Goal: Information Seeking & Learning: Check status

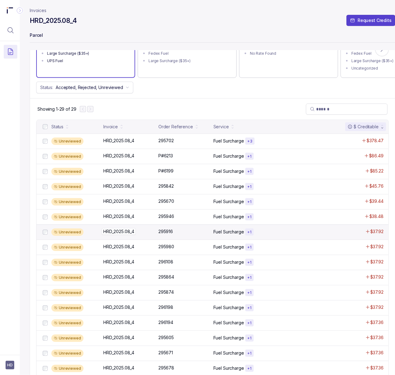
scroll to position [82, 0]
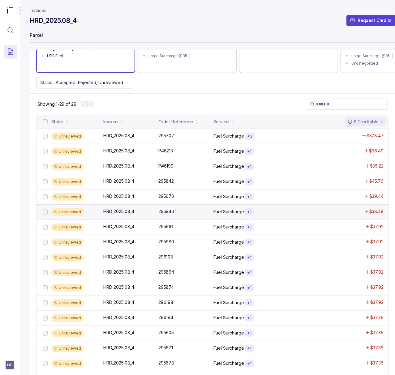
click at [166, 213] on p "295946" at bounding box center [166, 211] width 19 height 7
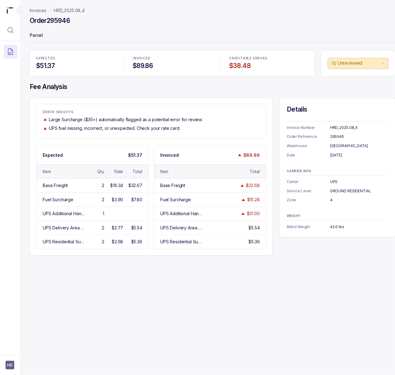
click at [340, 137] on div "295946" at bounding box center [358, 137] width 57 height 6
copy div "295946"
click at [338, 147] on div "[GEOGRAPHIC_DATA]" at bounding box center [358, 146] width 57 height 6
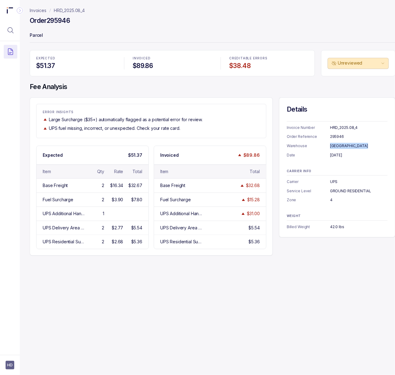
click at [338, 147] on div "[GEOGRAPHIC_DATA]" at bounding box center [358, 146] width 57 height 6
copy div "[GEOGRAPHIC_DATA]"
click at [335, 156] on div "[DATE]" at bounding box center [358, 155] width 57 height 6
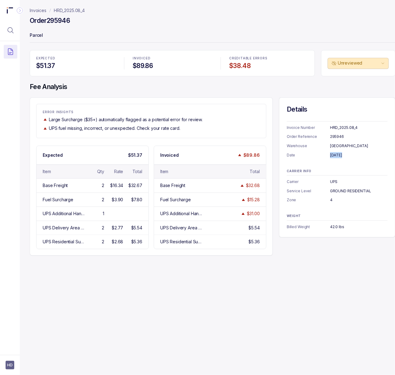
copy div "[DATE]"
click at [334, 225] on div "42.0 lbs" at bounding box center [358, 227] width 57 height 6
copy div "42.0 lbs"
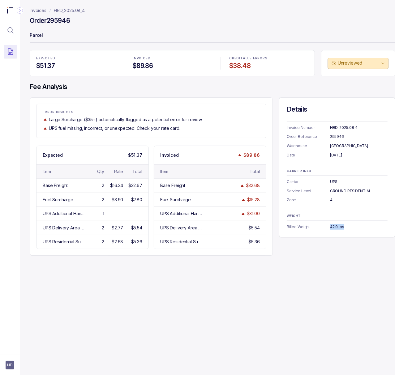
click at [69, 9] on p "HRD_2025.08_4" at bounding box center [69, 10] width 31 height 6
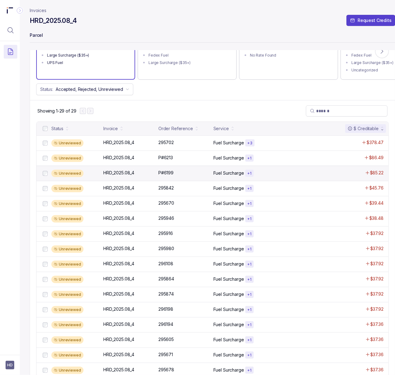
scroll to position [82, 0]
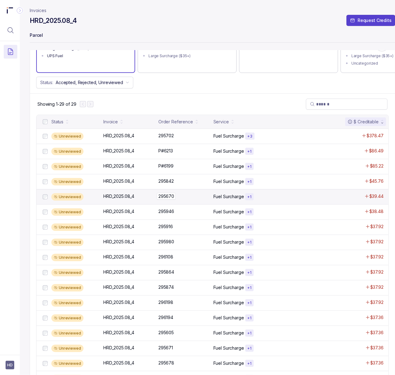
click at [167, 198] on p "295670" at bounding box center [166, 196] width 19 height 7
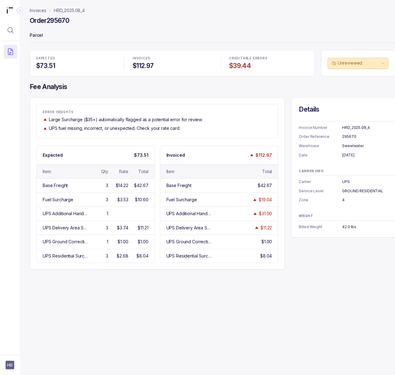
click at [70, 11] on p "HRD_2025.08_4" at bounding box center [69, 10] width 31 height 6
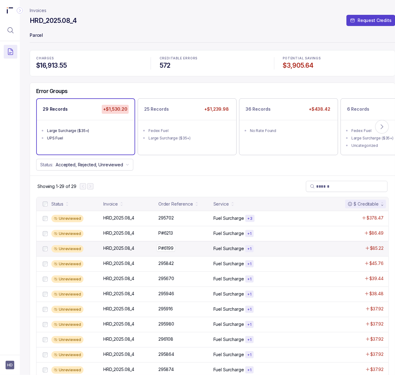
click at [161, 249] on p "P#6199" at bounding box center [166, 248] width 18 height 7
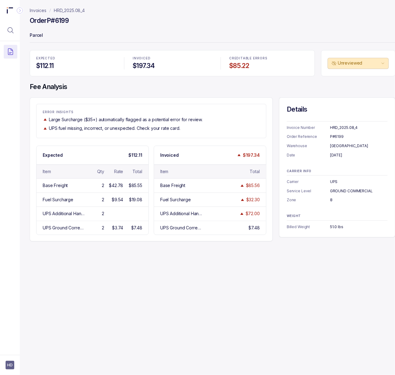
click at [73, 13] on p "HRD_2025.08_4" at bounding box center [69, 10] width 31 height 6
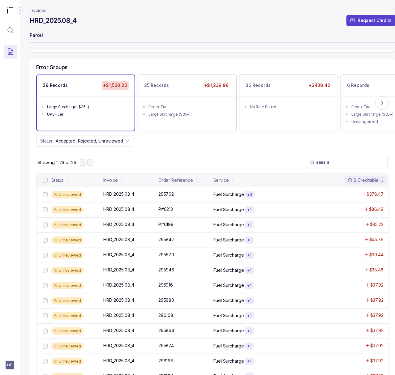
scroll to position [41, 0]
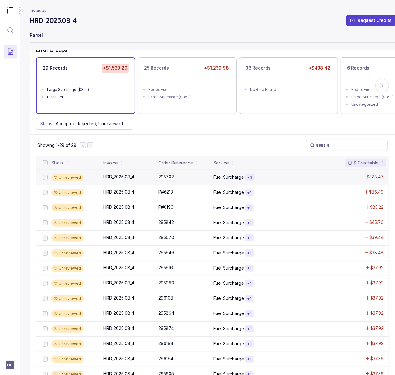
click at [168, 178] on p "295702" at bounding box center [166, 176] width 19 height 7
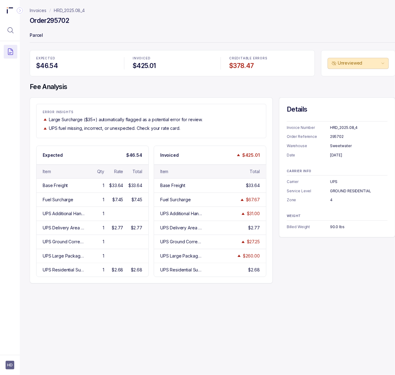
click at [71, 9] on p "HRD_2025.08_4" at bounding box center [69, 10] width 31 height 6
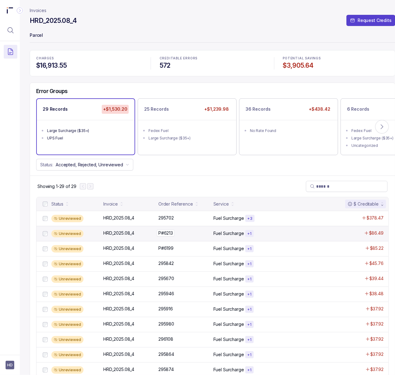
click at [168, 236] on p "P#6213" at bounding box center [166, 233] width 18 height 7
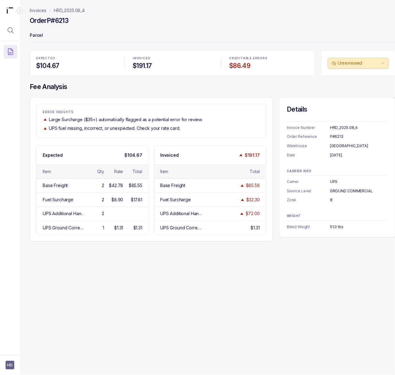
click at [80, 10] on p "HRD_2025.08_4" at bounding box center [69, 10] width 31 height 6
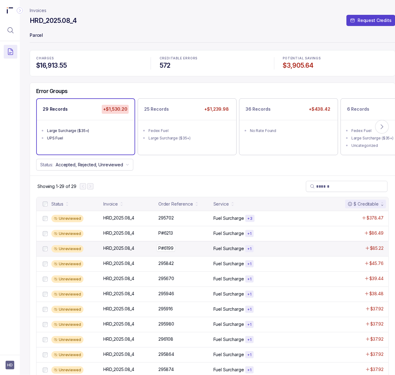
click at [159, 249] on p "P#6199" at bounding box center [166, 248] width 18 height 7
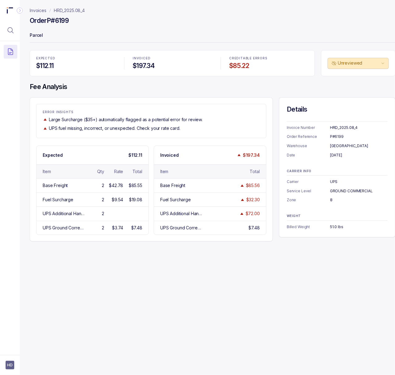
click at [81, 11] on p "HRD_2025.08_4" at bounding box center [69, 10] width 31 height 6
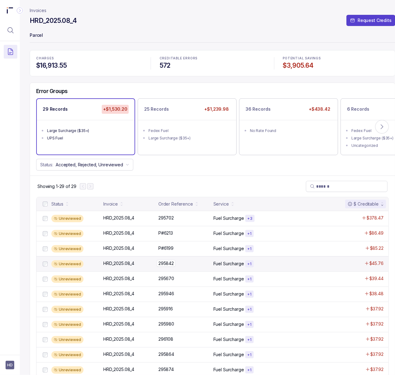
click at [170, 267] on p "295842" at bounding box center [166, 263] width 19 height 7
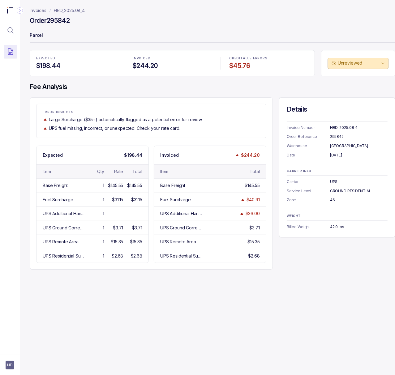
click at [337, 136] on div "295842" at bounding box center [358, 137] width 57 height 6
copy div "295842"
click at [77, 9] on p "HRD_2025.08_4" at bounding box center [69, 10] width 31 height 6
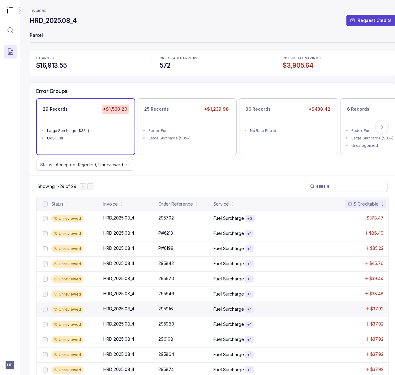
click at [172, 308] on p "295916" at bounding box center [166, 308] width 18 height 7
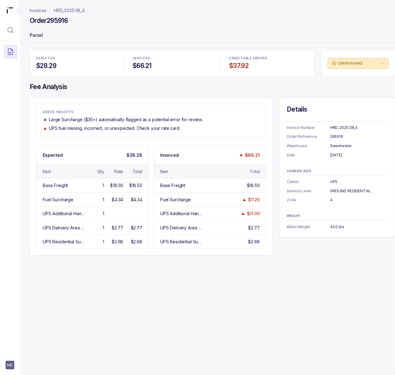
click at [335, 135] on div "295916" at bounding box center [358, 137] width 57 height 6
copy div "295916"
click at [339, 146] on div "Sweetwater" at bounding box center [358, 146] width 57 height 6
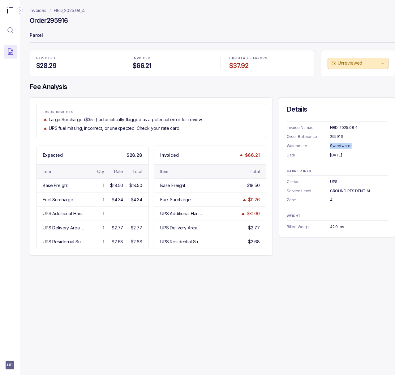
copy div "Sweetwater"
click at [336, 154] on div "[DATE]" at bounding box center [358, 155] width 57 height 6
copy div "[DATE]"
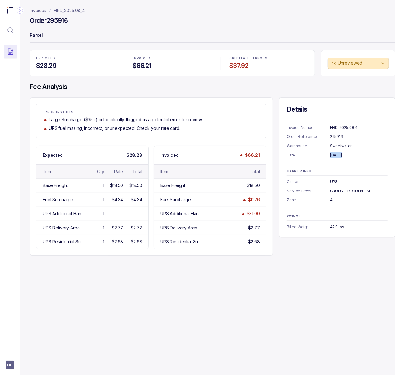
click at [331, 201] on div "4" at bounding box center [358, 200] width 57 height 6
copy div "4"
click at [83, 11] on p "HRD_2025.08_4" at bounding box center [69, 10] width 31 height 6
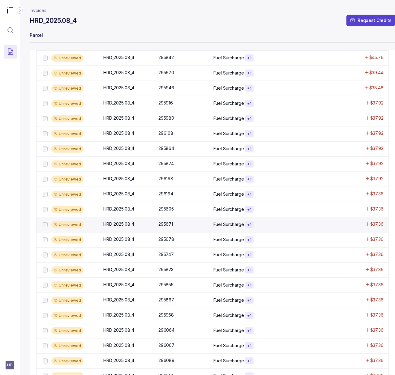
scroll to position [292, 0]
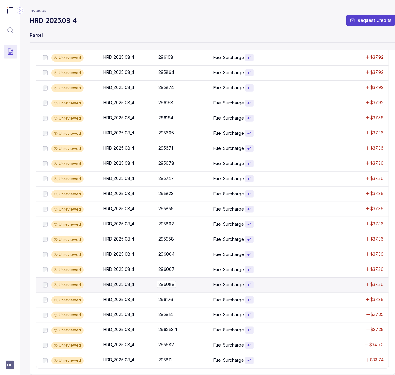
click at [167, 281] on p "296089" at bounding box center [166, 284] width 19 height 7
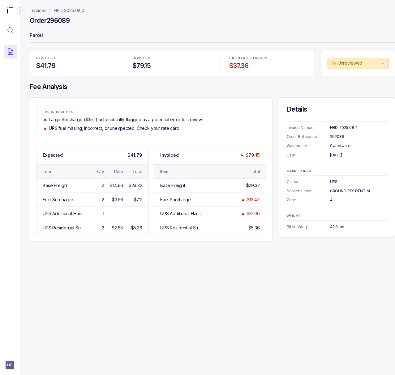
click at [64, 10] on p "HRD_2025.08_4" at bounding box center [69, 10] width 31 height 6
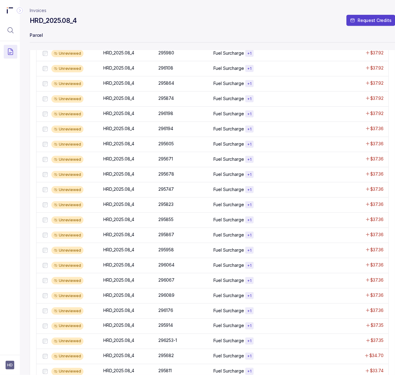
scroll to position [292, 0]
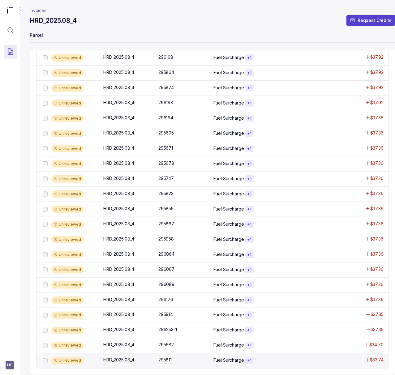
click at [169, 357] on p "295811" at bounding box center [165, 360] width 16 height 7
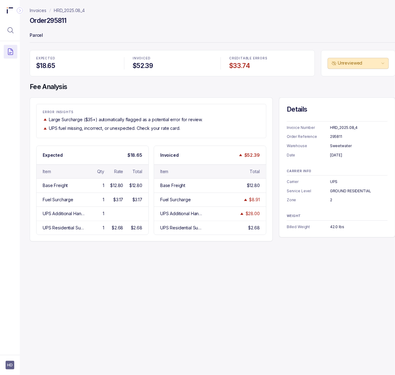
click at [67, 10] on p "HRD_2025.08_4" at bounding box center [69, 10] width 31 height 6
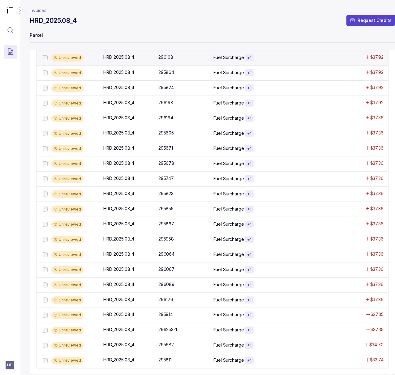
scroll to position [292, 0]
click at [173, 341] on p "295682" at bounding box center [166, 344] width 19 height 7
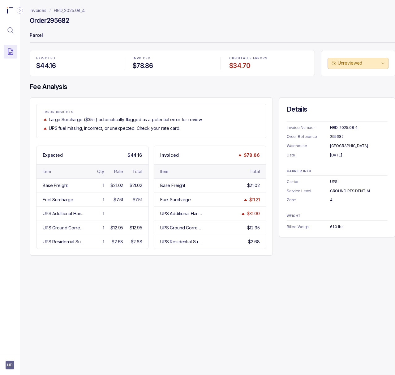
click at [337, 137] on div "295682" at bounding box center [358, 137] width 57 height 6
copy div "295682"
click at [349, 145] on div "[GEOGRAPHIC_DATA]" at bounding box center [358, 146] width 57 height 6
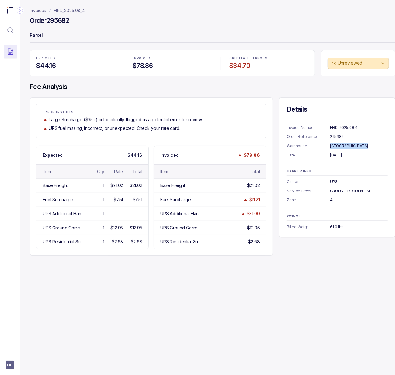
click at [349, 145] on div "[GEOGRAPHIC_DATA]" at bounding box center [358, 146] width 57 height 6
click at [347, 156] on div "[DATE]" at bounding box center [358, 155] width 57 height 6
click at [337, 227] on div "61.0 lbs" at bounding box center [358, 227] width 57 height 6
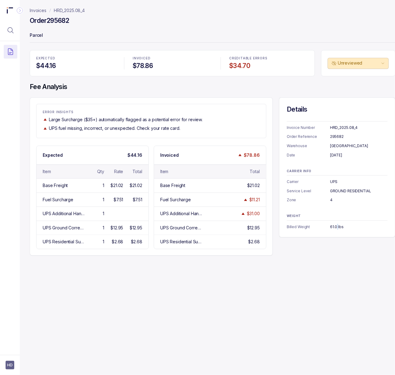
click at [337, 227] on div "61.0 lbs" at bounding box center [358, 227] width 57 height 6
click at [69, 10] on p "HRD_2025.08_4" at bounding box center [69, 10] width 31 height 6
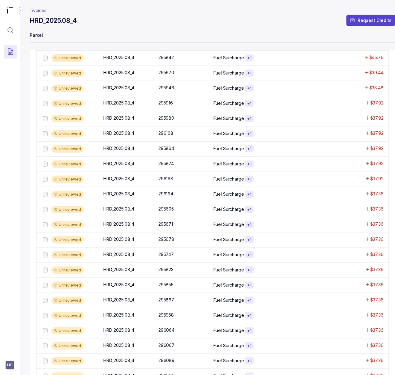
scroll to position [292, 0]
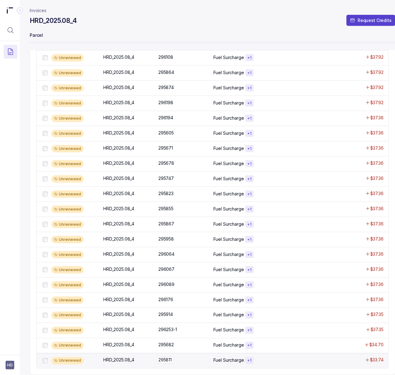
click at [159, 357] on p "295811" at bounding box center [165, 360] width 16 height 7
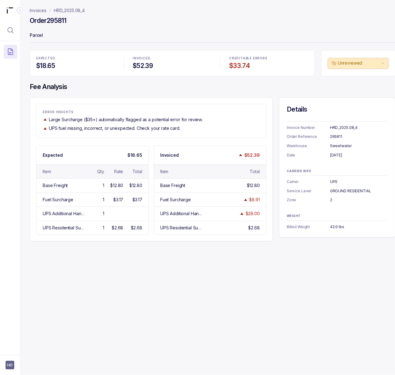
click at [339, 137] on div "295811" at bounding box center [358, 137] width 57 height 6
click at [344, 145] on div "Sweetwater" at bounding box center [358, 146] width 57 height 6
click at [330, 201] on div "2" at bounding box center [358, 200] width 57 height 6
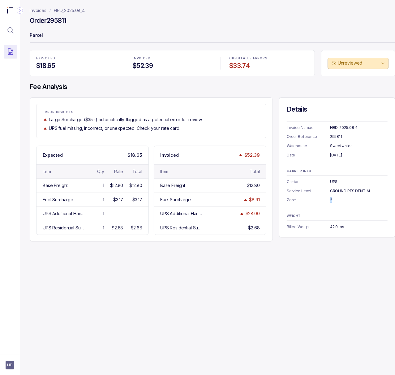
click at [330, 201] on div "2" at bounding box center [358, 200] width 57 height 6
click at [336, 227] on div "42.0 lbs" at bounding box center [358, 227] width 57 height 6
click at [71, 10] on p "HRD_2025.08_4" at bounding box center [69, 10] width 31 height 6
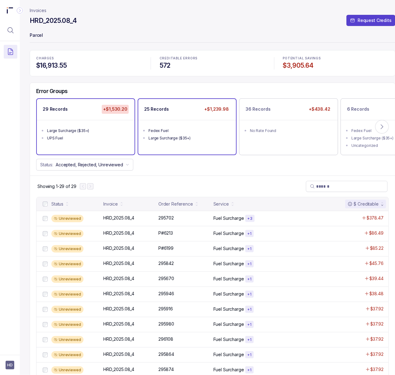
click at [174, 136] on div "Large Surcharge ($35+)" at bounding box center [188, 138] width 81 height 6
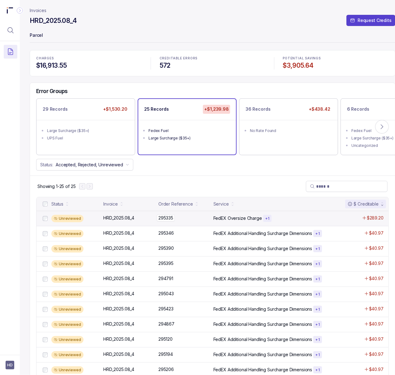
click at [169, 219] on p "295335" at bounding box center [166, 217] width 18 height 7
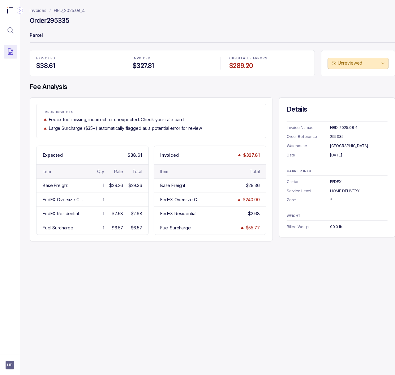
click at [339, 138] on div "295335" at bounding box center [358, 137] width 57 height 6
click at [338, 146] on div "[GEOGRAPHIC_DATA]" at bounding box center [358, 146] width 57 height 6
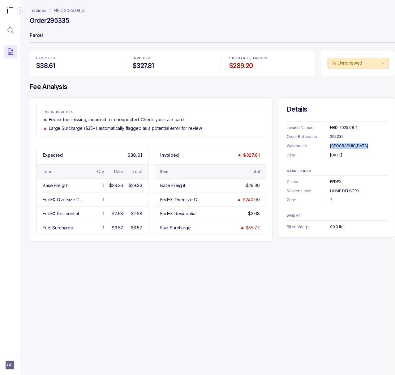
click at [338, 146] on div "[GEOGRAPHIC_DATA]" at bounding box center [358, 146] width 57 height 6
click at [344, 155] on div "[DATE]" at bounding box center [358, 155] width 57 height 6
click at [337, 180] on div "FEDEX" at bounding box center [358, 182] width 57 height 6
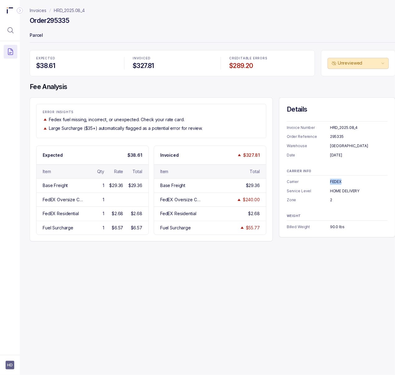
click at [337, 180] on div "FEDEX" at bounding box center [358, 182] width 57 height 6
click at [334, 192] on div "HOME DELIVERY" at bounding box center [358, 191] width 57 height 6
click at [341, 225] on div "90.0 lbs" at bounding box center [358, 227] width 57 height 6
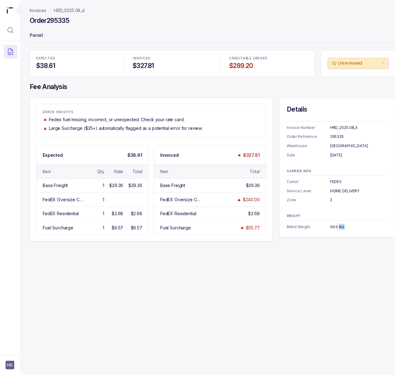
click at [341, 225] on div "90.0 lbs" at bounding box center [358, 227] width 57 height 6
click at [72, 11] on p "HRD_2025.08_4" at bounding box center [69, 10] width 31 height 6
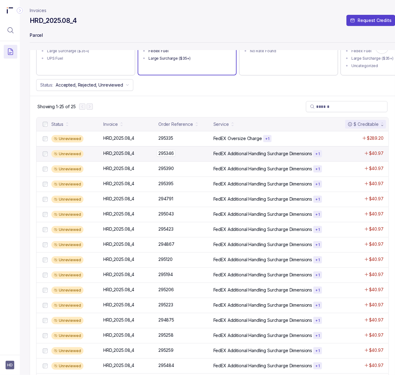
scroll to position [82, 0]
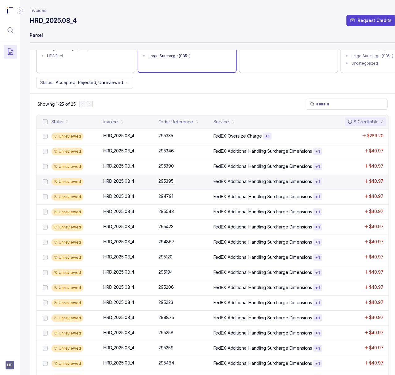
click at [167, 184] on p "295395" at bounding box center [166, 181] width 18 height 7
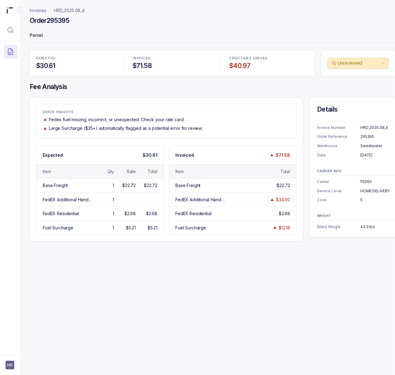
click at [371, 134] on div "295395" at bounding box center [388, 137] width 57 height 6
click at [370, 146] on div "Sweetwater" at bounding box center [388, 146] width 57 height 6
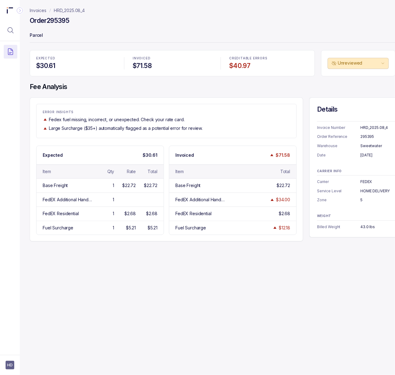
click at [374, 157] on div "[DATE]" at bounding box center [388, 155] width 57 height 6
click at [364, 199] on div "5" at bounding box center [388, 200] width 57 height 6
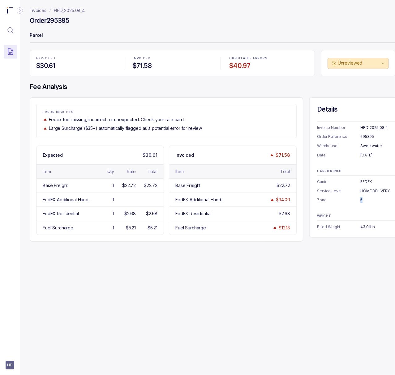
click at [364, 199] on div "5" at bounding box center [388, 200] width 57 height 6
click at [368, 227] on div "43.0 lbs" at bounding box center [388, 227] width 57 height 6
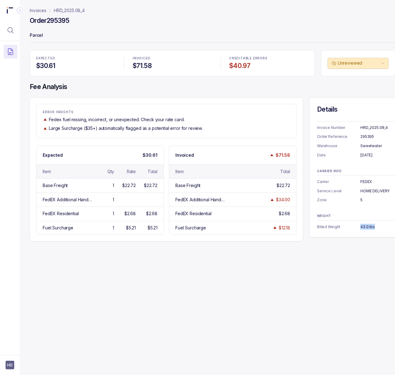
click at [77, 12] on p "HRD_2025.08_4" at bounding box center [69, 10] width 31 height 6
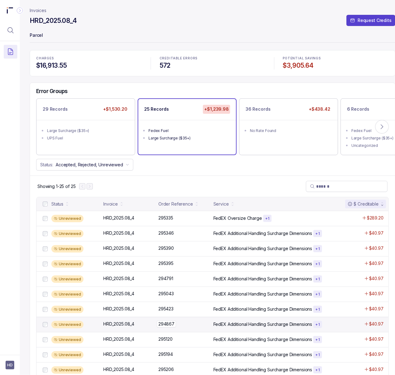
click at [171, 325] on p "294867" at bounding box center [166, 323] width 19 height 7
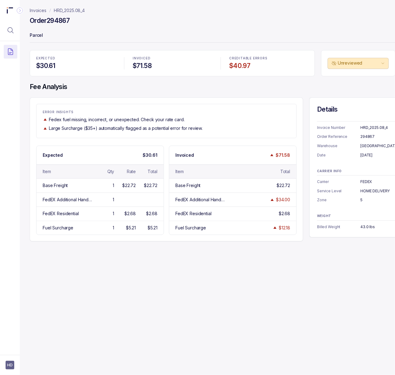
click at [373, 135] on div "294867" at bounding box center [388, 137] width 57 height 6
click at [382, 147] on div "[GEOGRAPHIC_DATA]" at bounding box center [388, 146] width 57 height 6
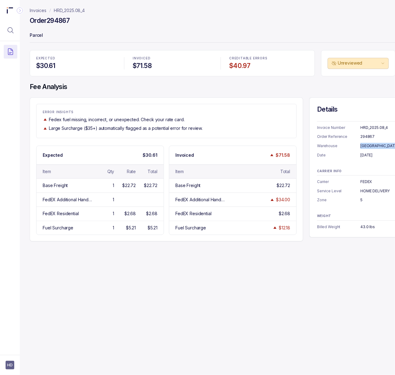
click at [367, 155] on div "[DATE]" at bounding box center [388, 155] width 57 height 6
click at [70, 8] on p "HRD_2025.08_4" at bounding box center [69, 10] width 31 height 6
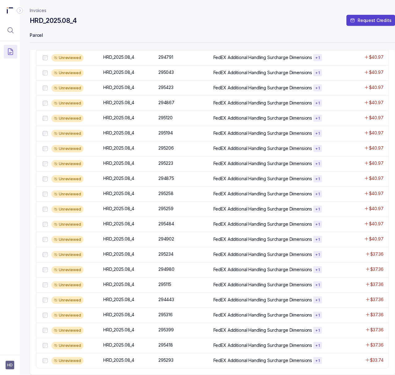
scroll to position [231, 0]
click at [168, 262] on div "Unreviewed HRD_2025.08_4 HRD_2025.08_4 294980 294980 FedEX Additional Handling …" at bounding box center [212, 269] width 352 height 15
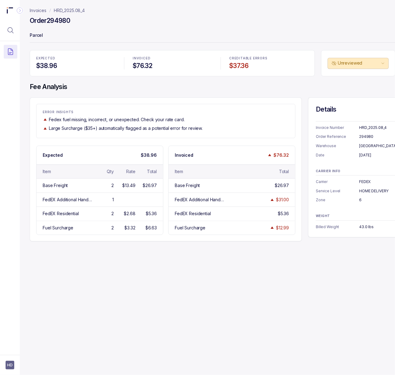
click at [75, 11] on p "HRD_2025.08_4" at bounding box center [69, 10] width 31 height 6
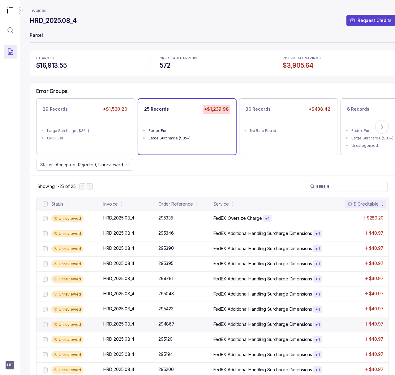
scroll to position [231, 0]
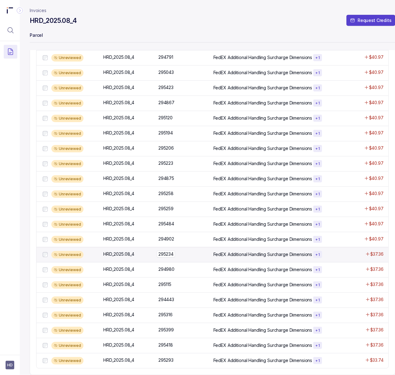
click at [167, 251] on p "295234" at bounding box center [166, 254] width 18 height 7
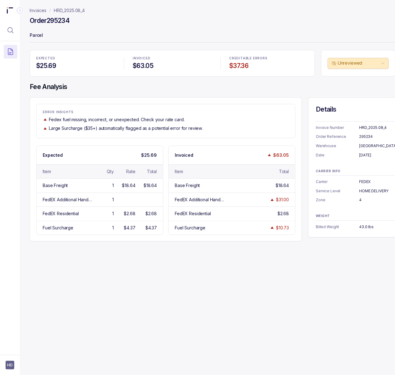
click at [373, 137] on div "295234" at bounding box center [387, 137] width 57 height 6
click at [375, 156] on div "[DATE]" at bounding box center [387, 155] width 57 height 6
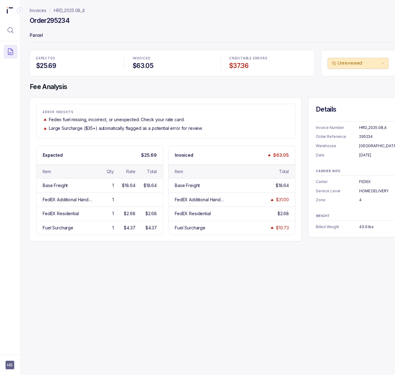
click at [363, 199] on div "4" at bounding box center [387, 200] width 57 height 6
click at [71, 13] on p "HRD_2025.08_4" at bounding box center [69, 10] width 31 height 6
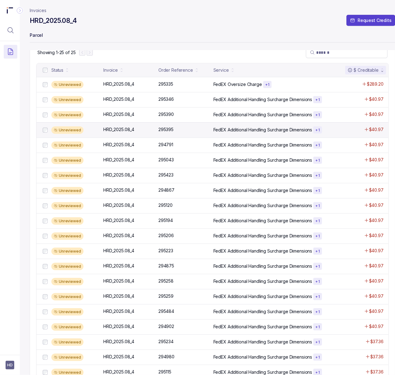
scroll to position [231, 0]
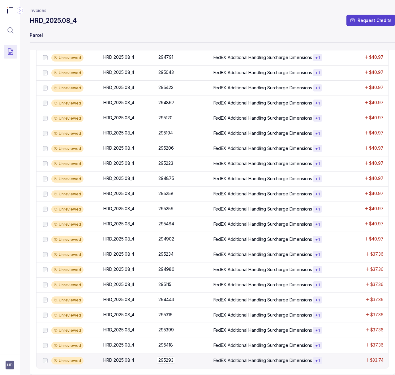
click at [166, 357] on p "295293" at bounding box center [166, 360] width 18 height 7
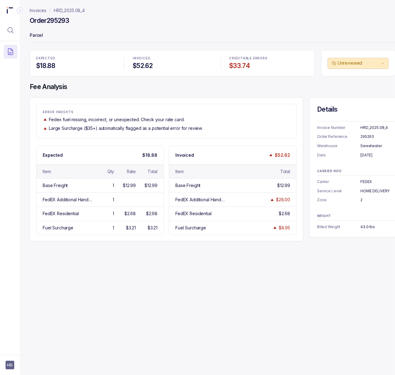
click at [364, 138] on div "295293" at bounding box center [388, 137] width 57 height 6
click at [373, 155] on div "[DATE]" at bounding box center [388, 155] width 57 height 6
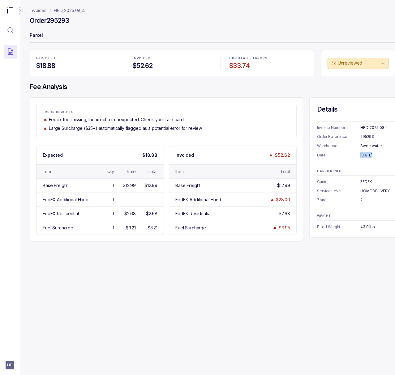
click at [373, 155] on div "[DATE]" at bounding box center [388, 155] width 57 height 6
click at [373, 146] on div "Sweetwater" at bounding box center [388, 146] width 57 height 6
click at [363, 200] on div "2" at bounding box center [388, 200] width 57 height 6
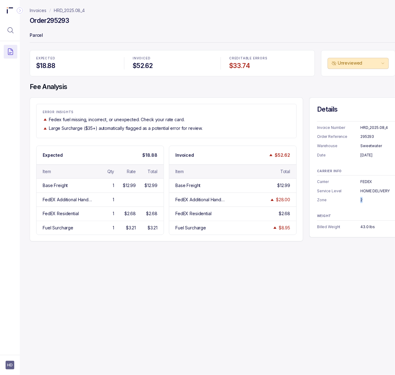
click at [363, 200] on div "2" at bounding box center [388, 200] width 57 height 6
click at [74, 12] on p "HRD_2025.08_4" at bounding box center [69, 10] width 31 height 6
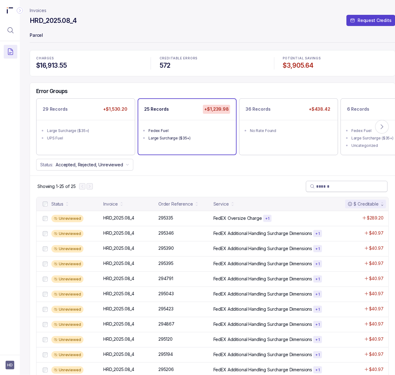
paste input "******"
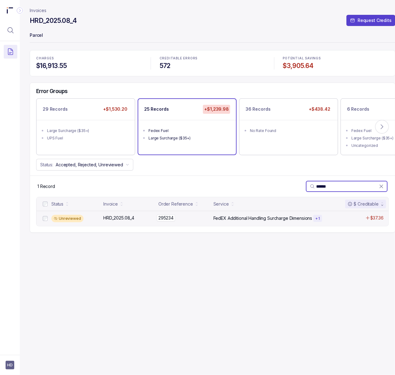
type input "******"
click at [164, 220] on p "295234" at bounding box center [166, 217] width 18 height 7
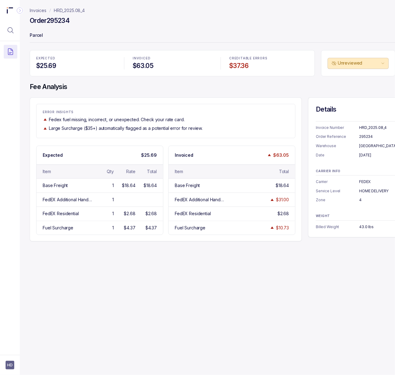
click at [77, 12] on p "HRD_2025.08_4" at bounding box center [69, 10] width 31 height 6
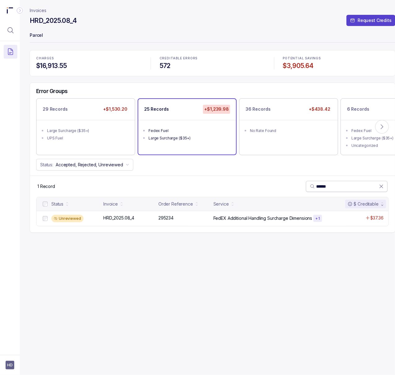
click at [348, 186] on input "******" at bounding box center [347, 186] width 63 height 6
paste input "search"
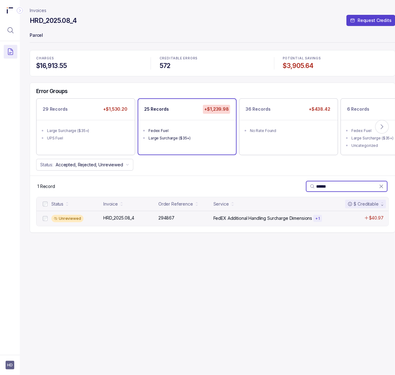
type input "******"
click at [163, 223] on div "Unreviewed HRD_2025.08_4 HRD_2025.08_4 294867 294867 FedEX Additional Handling …" at bounding box center [212, 218] width 352 height 15
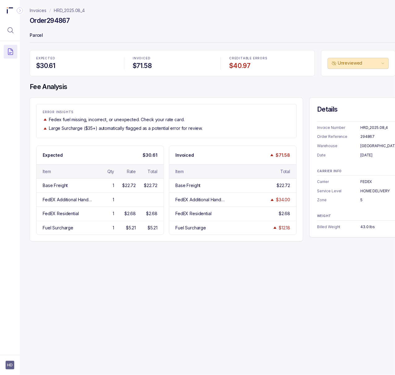
click at [75, 11] on p "HRD_2025.08_4" at bounding box center [69, 10] width 31 height 6
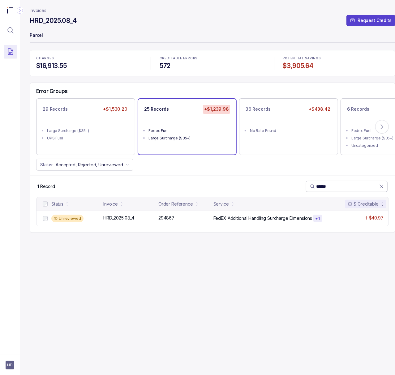
click at [323, 185] on input "******" at bounding box center [347, 186] width 63 height 6
paste input "search"
type input "******"
click at [128, 217] on p "HRD_2025.08_4" at bounding box center [119, 217] width 34 height 7
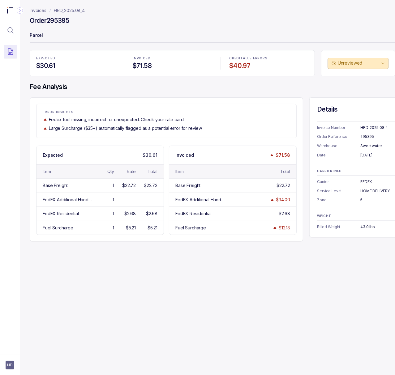
click at [72, 10] on p "HRD_2025.08_4" at bounding box center [69, 10] width 31 height 6
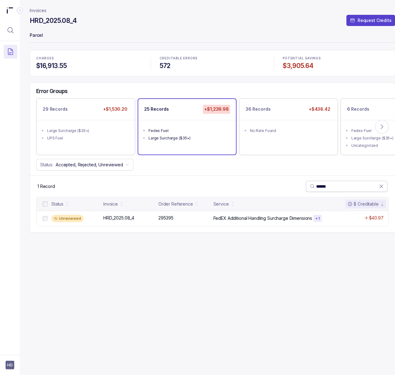
click at [321, 187] on input "******" at bounding box center [347, 186] width 63 height 6
paste input "search"
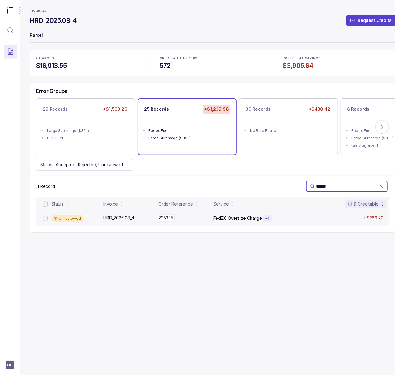
type input "******"
click at [164, 219] on p "295335" at bounding box center [166, 217] width 18 height 7
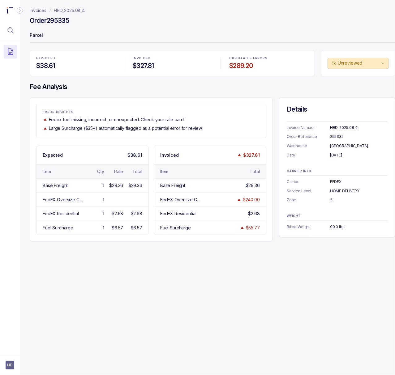
click at [79, 11] on p "HRD_2025.08_4" at bounding box center [69, 10] width 31 height 6
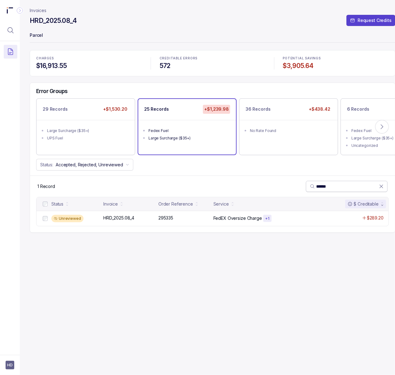
click at [379, 188] on icon at bounding box center [381, 186] width 6 height 6
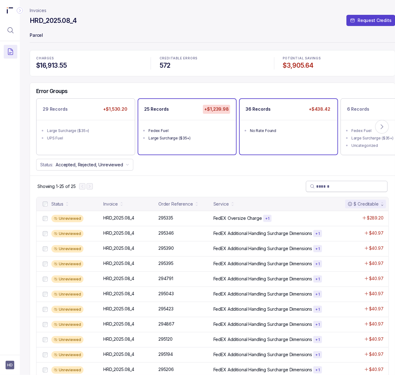
click at [289, 144] on div "36 Records +$438.42 No Rate Found" at bounding box center [289, 126] width 98 height 55
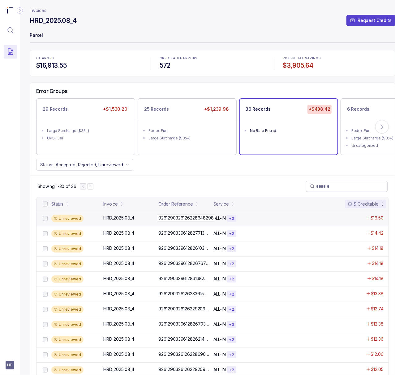
click at [167, 217] on p "9261290326126228648298" at bounding box center [186, 217] width 58 height 7
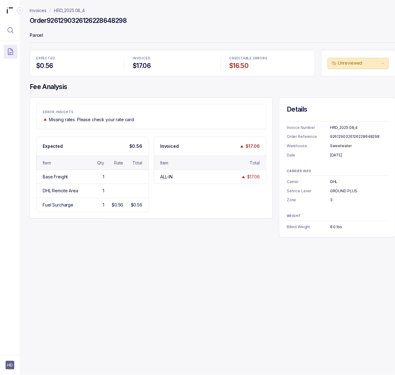
click at [351, 138] on div "9261290326126228648298" at bounding box center [358, 137] width 57 height 6
click at [346, 157] on div "[DATE]" at bounding box center [358, 155] width 57 height 6
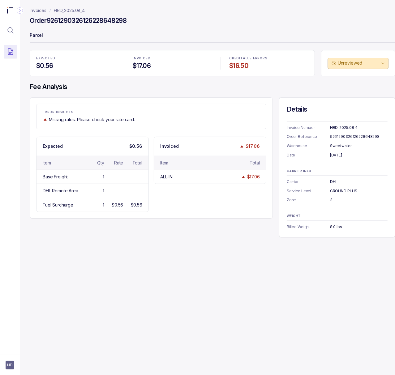
click at [334, 181] on div "DHL" at bounding box center [358, 182] width 57 height 6
click at [338, 192] on div "GROUND PLUS" at bounding box center [358, 191] width 57 height 6
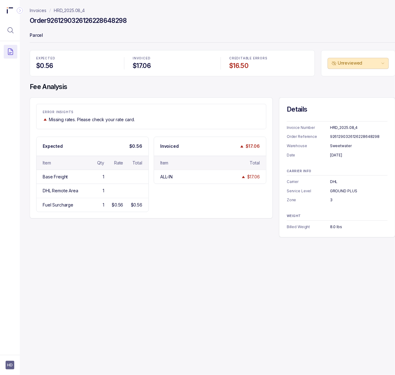
click at [330, 200] on div "3" at bounding box center [358, 200] width 57 height 6
click at [333, 228] on div "8.0 lbs" at bounding box center [358, 227] width 57 height 6
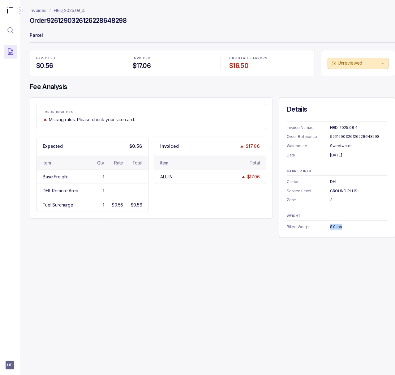
click at [64, 11] on p "HRD_2025.08_4" at bounding box center [69, 10] width 31 height 6
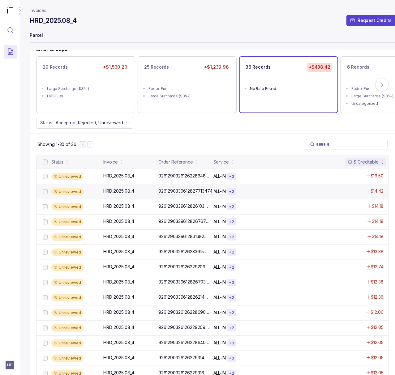
scroll to position [82, 0]
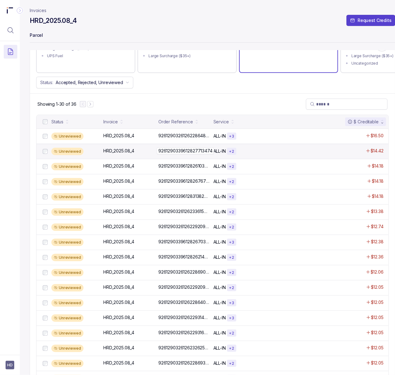
click at [167, 230] on p "9261290326126229209238" at bounding box center [186, 226] width 58 height 7
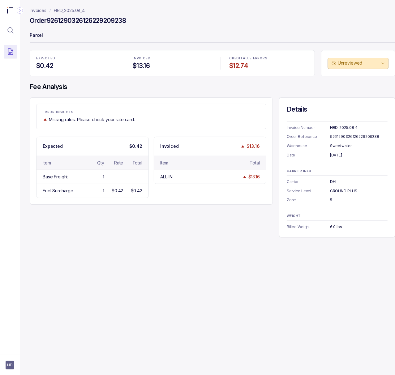
click at [335, 137] on div "9261290326126229209238" at bounding box center [358, 137] width 57 height 6
click at [330, 201] on div "5" at bounding box center [358, 200] width 57 height 6
click at [334, 227] on div "6.0 lbs" at bounding box center [358, 227] width 57 height 6
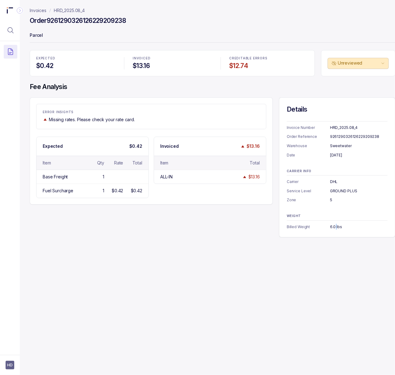
click at [334, 227] on div "6.0 lbs" at bounding box center [358, 227] width 57 height 6
click at [75, 9] on p "HRD_2025.08_4" at bounding box center [69, 10] width 31 height 6
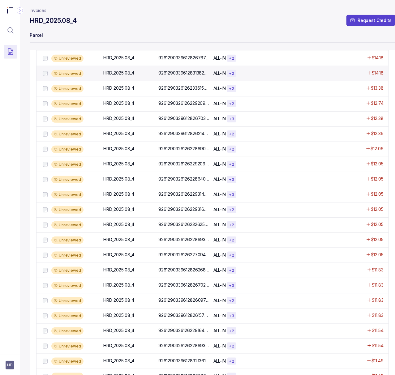
scroll to position [206, 0]
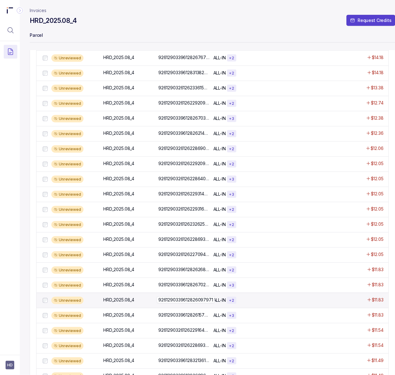
click at [177, 299] on p "9261290339612826097971" at bounding box center [186, 299] width 58 height 7
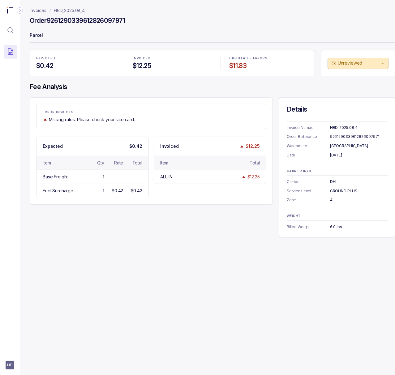
click at [350, 137] on div "9261290339612826097971" at bounding box center [358, 137] width 57 height 6
click at [339, 145] on div "[GEOGRAPHIC_DATA]" at bounding box center [358, 146] width 57 height 6
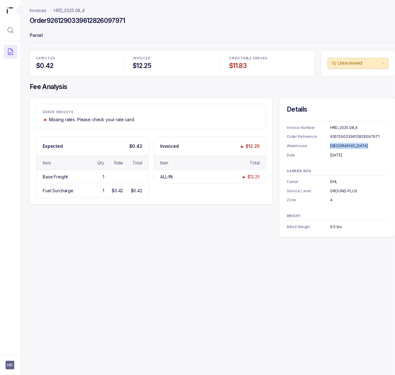
click at [339, 145] on div "[GEOGRAPHIC_DATA]" at bounding box center [358, 146] width 57 height 6
click at [343, 154] on div "[DATE]" at bounding box center [358, 155] width 57 height 6
click at [331, 200] on div "4" at bounding box center [358, 200] width 57 height 6
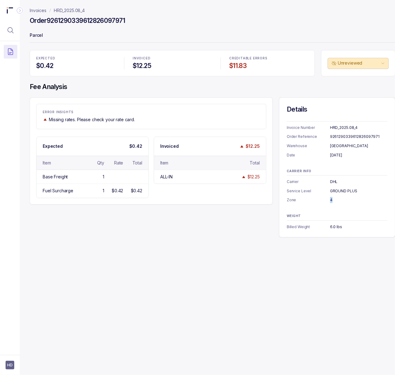
click at [331, 200] on div "4" at bounding box center [358, 200] width 57 height 6
click at [331, 228] on div "6.0 lbs" at bounding box center [358, 227] width 57 height 6
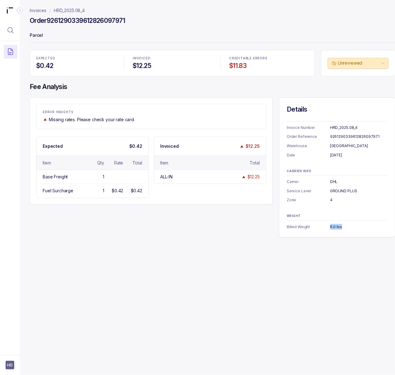
click at [76, 11] on p "HRD_2025.08_4" at bounding box center [69, 10] width 31 height 6
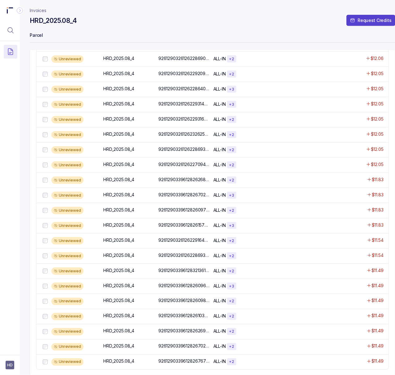
scroll to position [307, 0]
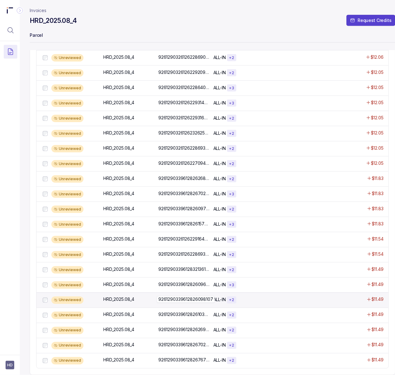
click at [182, 296] on p "9261290339612826098107" at bounding box center [186, 299] width 58 height 7
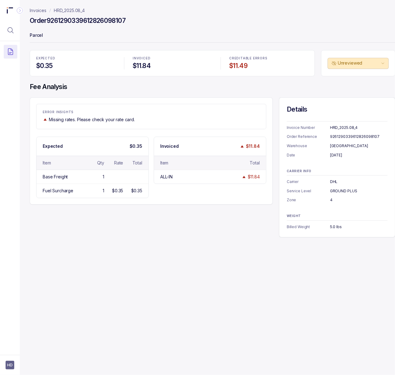
click at [331, 135] on div "9261290339612826098107" at bounding box center [358, 137] width 57 height 6
click at [333, 228] on div "5.0 lbs" at bounding box center [358, 227] width 57 height 6
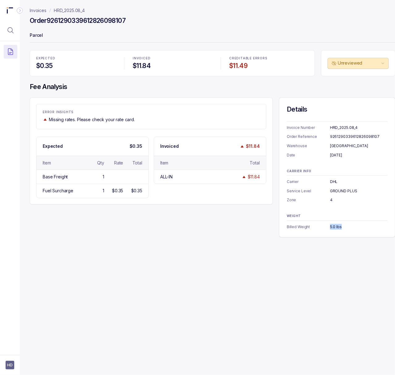
click at [67, 12] on p "HRD_2025.08_4" at bounding box center [69, 10] width 31 height 6
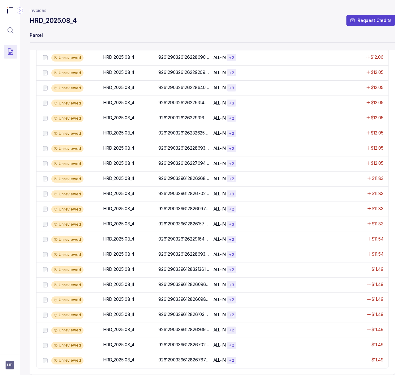
scroll to position [19, 0]
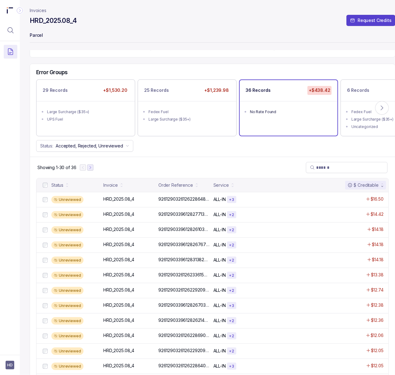
click at [93, 169] on button "Next Page" at bounding box center [90, 167] width 6 height 6
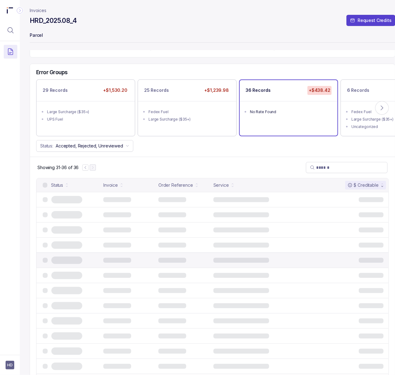
scroll to position [0, 0]
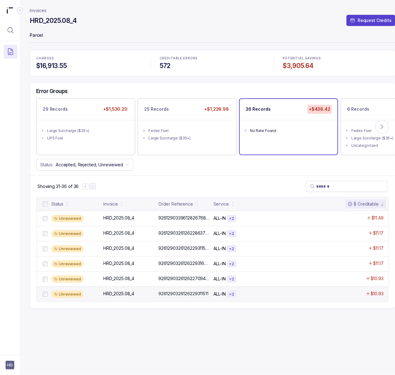
click at [166, 294] on p "9261290326126229311511" at bounding box center [183, 293] width 53 height 7
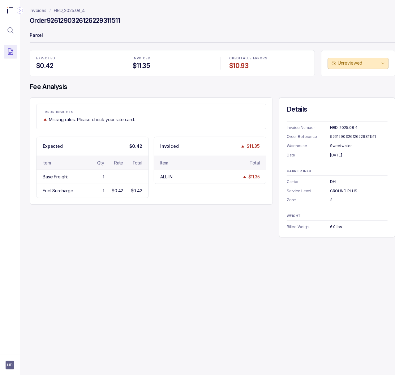
click at [339, 136] on div "9261290326126229311511" at bounding box center [358, 137] width 57 height 6
click at [335, 146] on div "Sweetwater" at bounding box center [358, 146] width 57 height 6
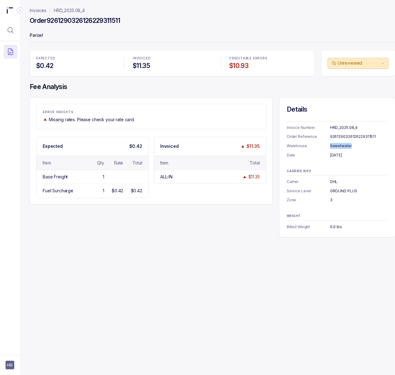
click at [335, 146] on div "Sweetwater" at bounding box center [358, 146] width 57 height 6
click at [330, 200] on div "3" at bounding box center [358, 200] width 57 height 6
click at [335, 229] on div "6.0 lbs" at bounding box center [358, 227] width 57 height 6
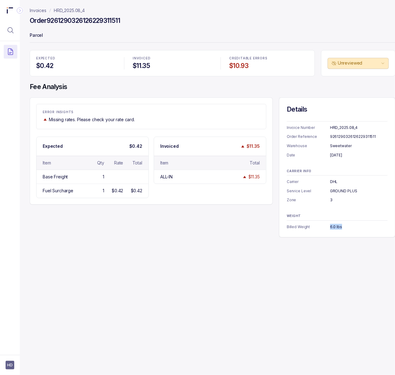
click at [335, 229] on div "6.0 lbs" at bounding box center [358, 227] width 57 height 6
click at [82, 12] on p "HRD_2025.08_4" at bounding box center [69, 10] width 31 height 6
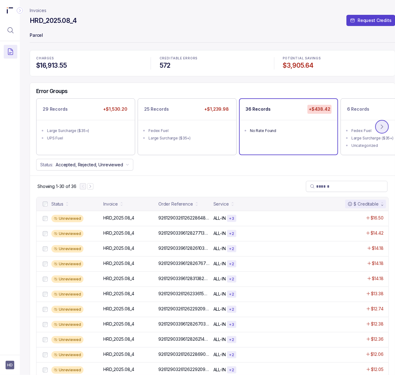
click at [381, 126] on icon at bounding box center [382, 127] width 6 height 6
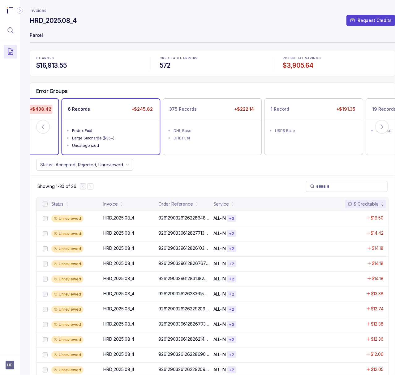
click at [106, 145] on div "Uncategorized" at bounding box center [112, 145] width 81 height 6
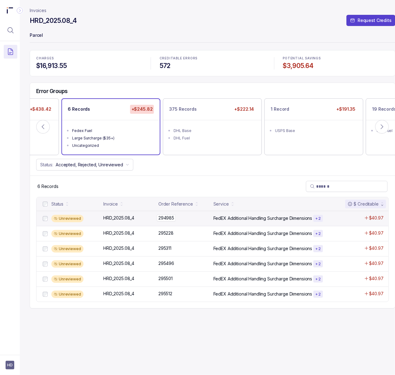
click at [162, 218] on p "294985" at bounding box center [166, 217] width 19 height 7
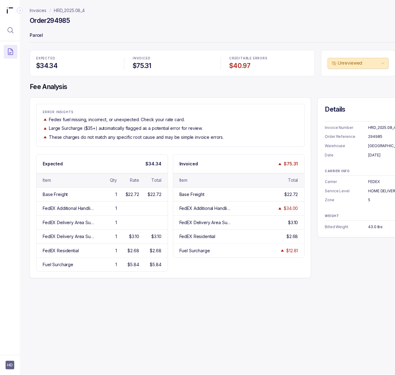
click at [378, 137] on div "294985" at bounding box center [396, 137] width 57 height 6
click at [372, 145] on div "[GEOGRAPHIC_DATA]" at bounding box center [396, 146] width 57 height 6
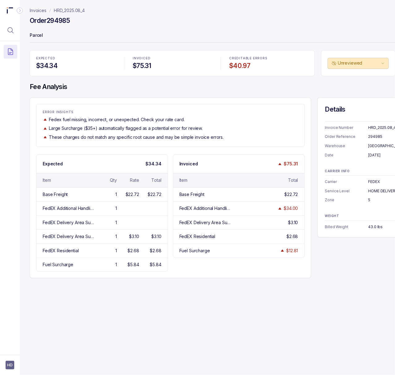
click at [376, 159] on div "Details Invoice Number HRD_2025.08_4 Order Reference 294985 Warehouse [GEOGRAPH…" at bounding box center [375, 167] width 116 height 140
click at [371, 184] on div "FEDEX" at bounding box center [396, 182] width 57 height 6
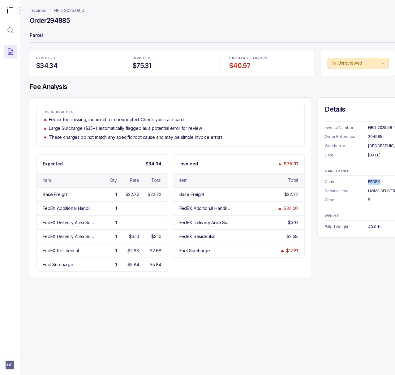
click at [384, 193] on div "HOME DELIVERY" at bounding box center [396, 191] width 57 height 6
click at [370, 201] on div "5" at bounding box center [396, 200] width 57 height 6
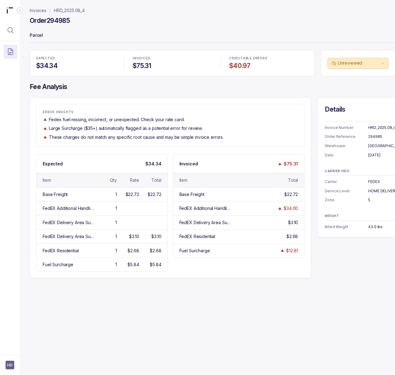
click at [380, 229] on div "43.0 lbs" at bounding box center [396, 227] width 57 height 6
click at [68, 11] on p "HRD_2025.08_4" at bounding box center [69, 10] width 31 height 6
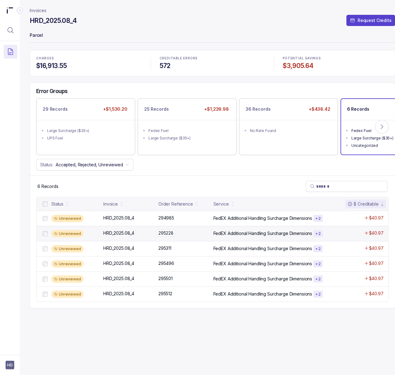
click at [165, 233] on p "295228" at bounding box center [166, 233] width 18 height 7
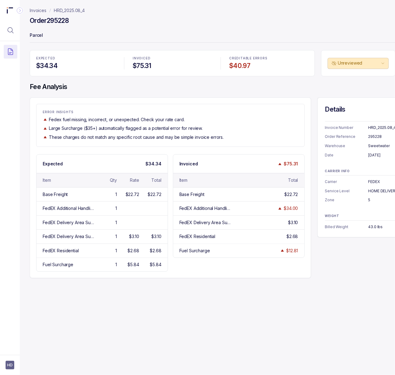
click at [370, 136] on div "295228" at bounding box center [396, 137] width 57 height 6
click at [380, 147] on div "Sweetwater" at bounding box center [396, 146] width 57 height 6
click at [381, 155] on div "[DATE]" at bounding box center [396, 155] width 57 height 6
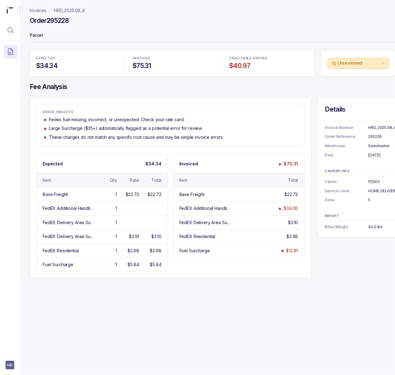
click at [381, 155] on div "[DATE]" at bounding box center [396, 155] width 57 height 6
click at [81, 12] on p "HRD_2025.08_4" at bounding box center [69, 10] width 31 height 6
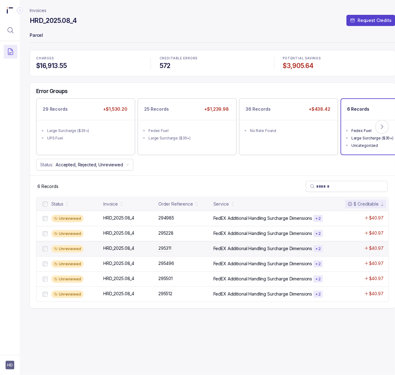
click at [163, 250] on p "295311" at bounding box center [165, 248] width 16 height 7
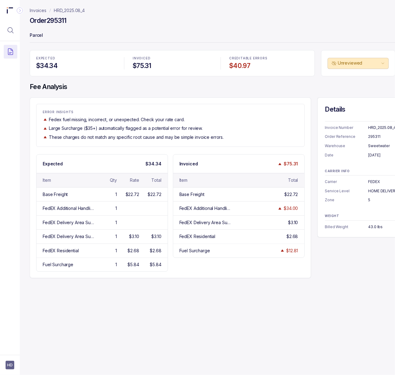
click at [374, 136] on div "295311" at bounding box center [396, 137] width 57 height 6
click at [70, 9] on p "HRD_2025.08_4" at bounding box center [69, 10] width 31 height 6
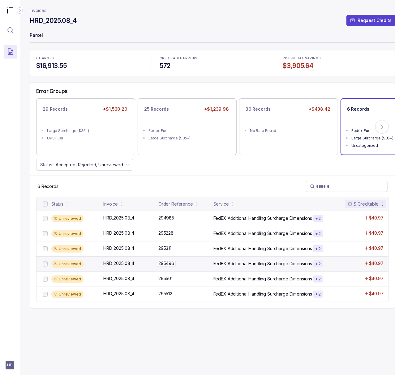
click at [172, 264] on p "295496" at bounding box center [166, 263] width 19 height 7
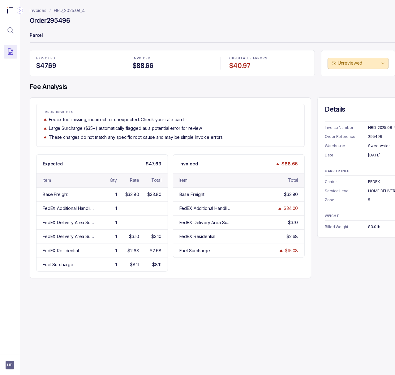
click at [376, 137] on div "295496" at bounding box center [396, 137] width 57 height 6
click at [377, 228] on div "83.0 lbs" at bounding box center [396, 227] width 57 height 6
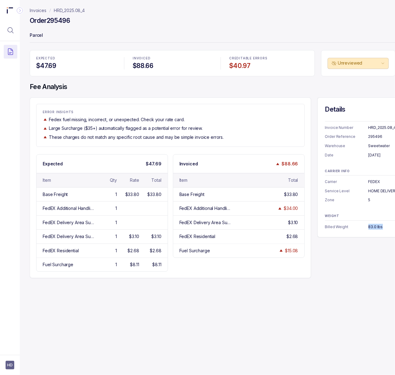
click at [69, 10] on p "HRD_2025.08_4" at bounding box center [69, 10] width 31 height 6
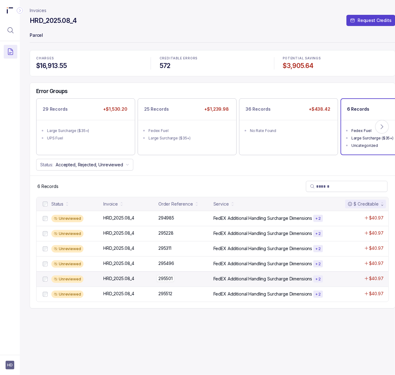
click at [167, 280] on p "295501" at bounding box center [165, 278] width 17 height 7
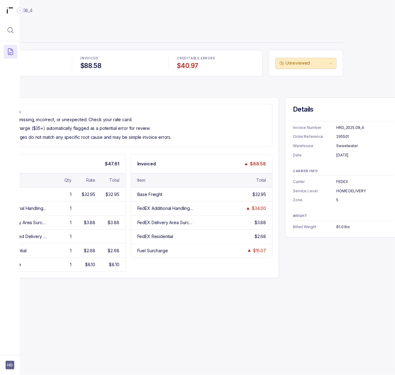
scroll to position [0, 59]
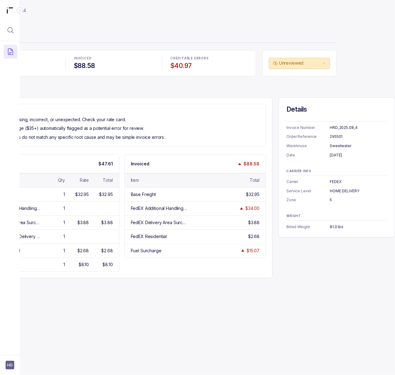
click at [334, 136] on div "295501" at bounding box center [357, 137] width 57 height 6
click at [334, 135] on div "295501" at bounding box center [357, 137] width 57 height 6
click at [341, 229] on div "81.0 lbs" at bounding box center [357, 227] width 57 height 6
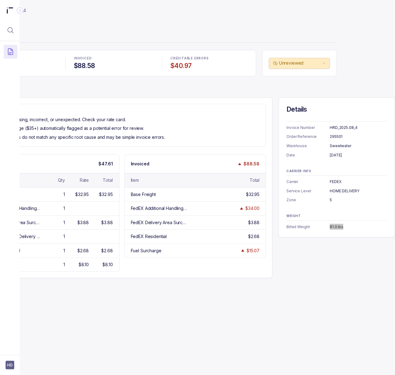
scroll to position [0, 0]
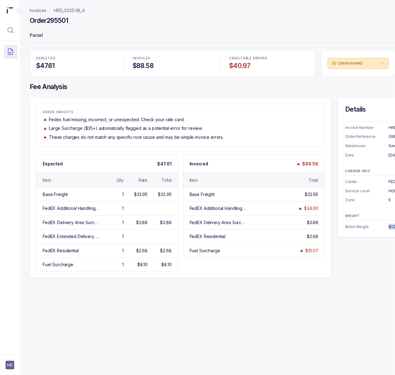
click at [71, 12] on p "HRD_2025.08_4" at bounding box center [69, 10] width 31 height 6
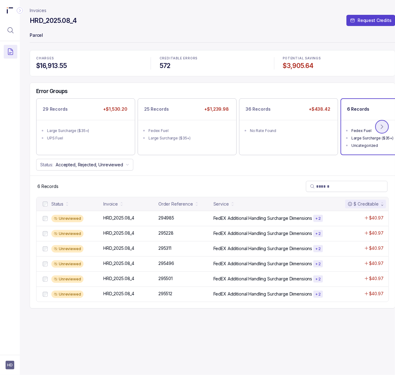
click at [379, 130] on icon at bounding box center [382, 127] width 6 height 6
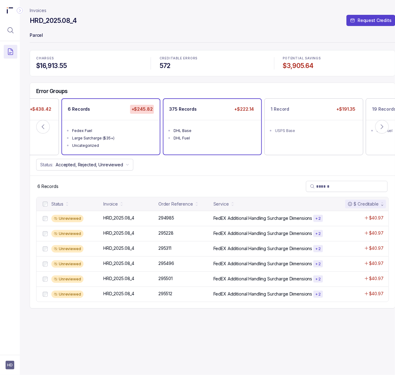
click at [198, 143] on ul "DHL Base DHL Fuel" at bounding box center [212, 133] width 98 height 27
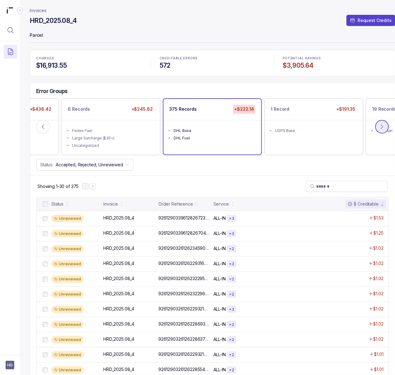
click at [380, 129] on icon at bounding box center [382, 127] width 6 height 6
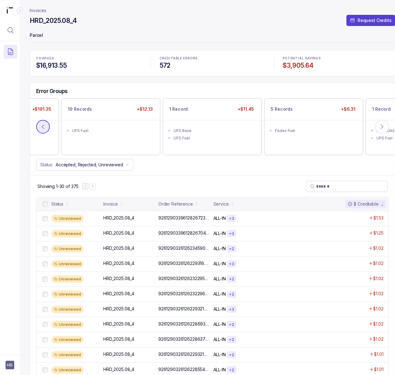
click at [45, 129] on icon at bounding box center [43, 127] width 6 height 6
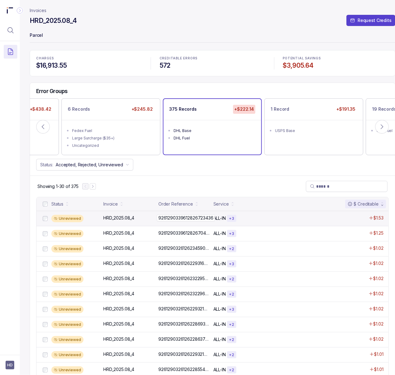
click at [167, 221] on p "9261290339612826723436" at bounding box center [186, 217] width 58 height 7
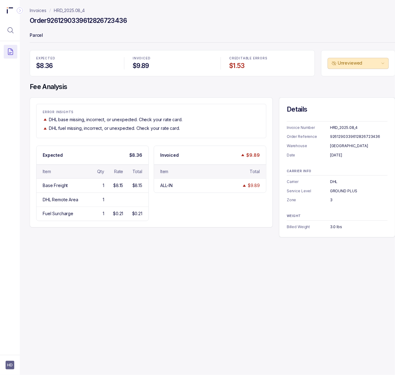
click at [359, 136] on div "9261290339612826723436" at bounding box center [358, 137] width 57 height 6
click at [330, 144] on div "[GEOGRAPHIC_DATA]" at bounding box center [358, 146] width 57 height 6
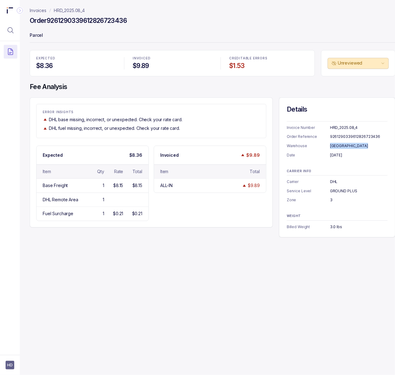
click at [330, 144] on div "[GEOGRAPHIC_DATA]" at bounding box center [358, 146] width 57 height 6
click at [339, 156] on div "[DATE]" at bounding box center [358, 155] width 57 height 6
click at [335, 182] on div "DHL" at bounding box center [358, 182] width 57 height 6
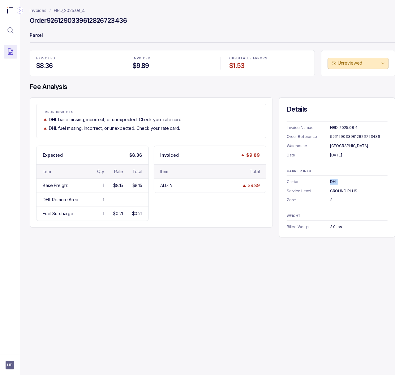
click at [335, 182] on div "DHL" at bounding box center [358, 182] width 57 height 6
click at [343, 191] on div "GROUND PLUS" at bounding box center [358, 191] width 57 height 6
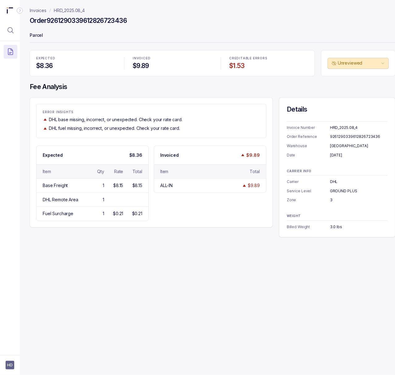
click at [330, 198] on div "3" at bounding box center [358, 200] width 57 height 6
click at [334, 228] on div "3.0 lbs" at bounding box center [358, 227] width 57 height 6
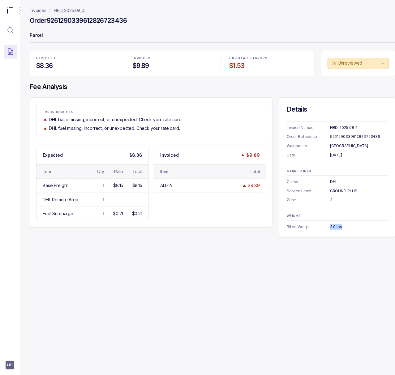
click at [78, 8] on p "HRD_2025.08_4" at bounding box center [69, 10] width 31 height 6
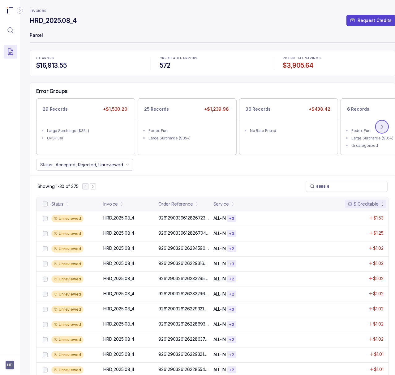
click at [384, 126] on icon at bounding box center [382, 127] width 6 height 6
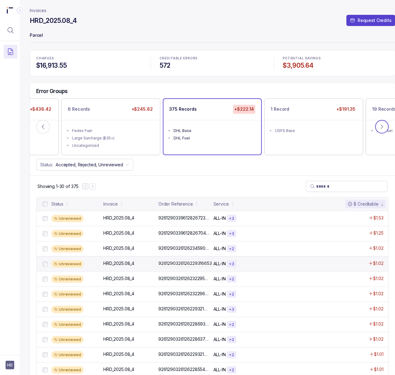
scroll to position [41, 0]
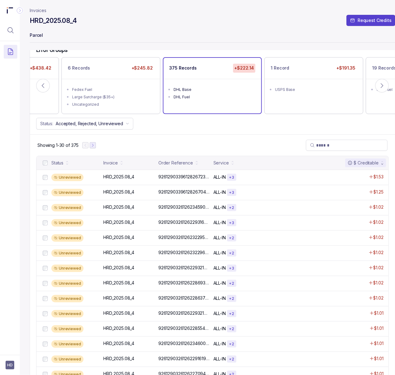
click at [92, 144] on icon "Next Page" at bounding box center [93, 145] width 4 height 4
click at [123, 179] on p "HRD_2025.08_4" at bounding box center [119, 176] width 34 height 7
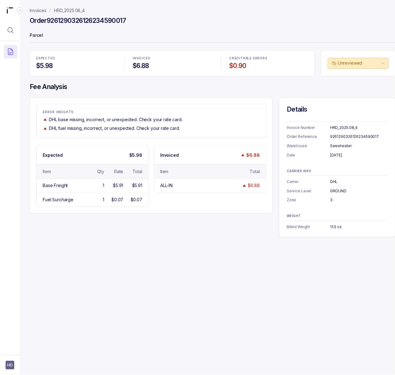
click at [351, 137] on div "9261290326126234590017" at bounding box center [358, 137] width 57 height 6
click at [336, 147] on div "Sweetwater" at bounding box center [358, 146] width 57 height 6
click at [335, 227] on div "11.0 oz" at bounding box center [358, 227] width 57 height 6
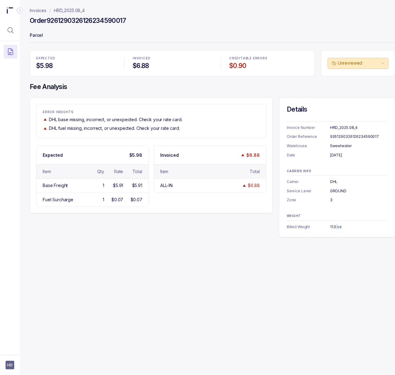
click at [335, 227] on div "11.0 oz" at bounding box center [358, 227] width 57 height 6
click at [80, 11] on p "HRD_2025.08_4" at bounding box center [69, 10] width 31 height 6
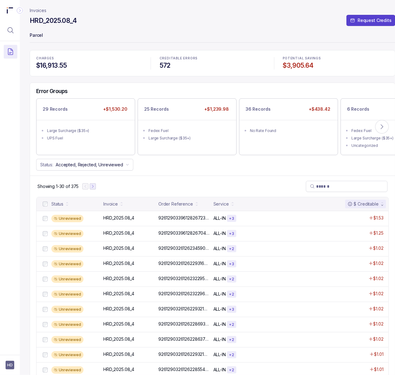
click at [93, 188] on icon "Next Page" at bounding box center [92, 186] width 1 height 3
click at [97, 189] on icon "Next Page" at bounding box center [95, 186] width 4 height 4
click at [173, 221] on p "9261290339612826767362" at bounding box center [186, 217] width 58 height 7
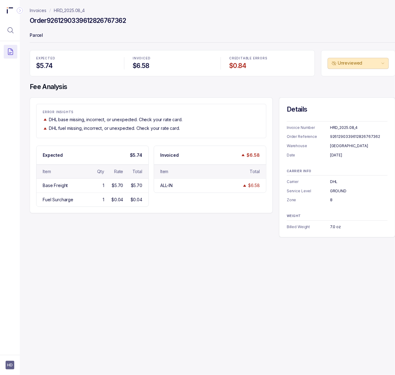
click at [333, 139] on div "9261290339612826767362" at bounding box center [358, 137] width 57 height 6
click at [342, 145] on div "[GEOGRAPHIC_DATA]" at bounding box center [358, 146] width 57 height 6
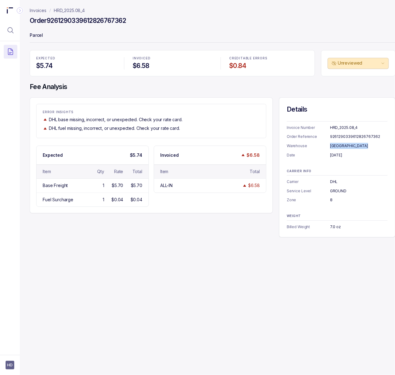
click at [342, 145] on div "[GEOGRAPHIC_DATA]" at bounding box center [358, 146] width 57 height 6
click at [343, 157] on div "[DATE]" at bounding box center [358, 155] width 57 height 6
click at [332, 198] on div "8" at bounding box center [358, 200] width 57 height 6
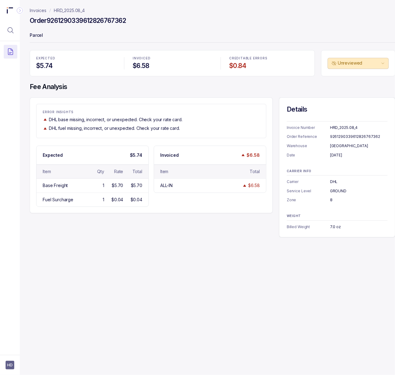
click at [332, 198] on div "8" at bounding box center [358, 200] width 57 height 6
click at [333, 226] on div "7.0 oz" at bounding box center [358, 227] width 57 height 6
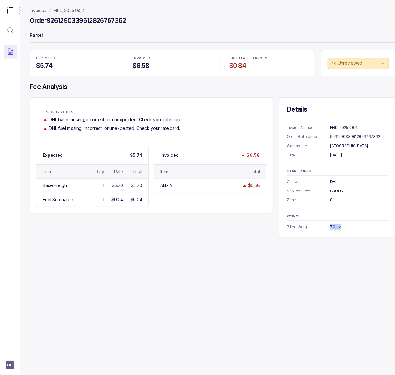
click at [72, 11] on p "HRD_2025.08_4" at bounding box center [69, 10] width 31 height 6
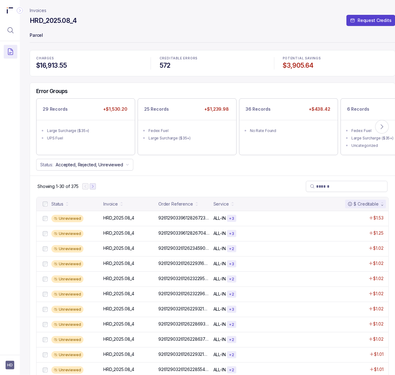
click at [94, 188] on icon "Next Page" at bounding box center [93, 186] width 4 height 4
click at [95, 188] on icon "Next Page" at bounding box center [95, 186] width 1 height 3
click at [196, 220] on p "9261290339612826767362" at bounding box center [186, 217] width 58 height 7
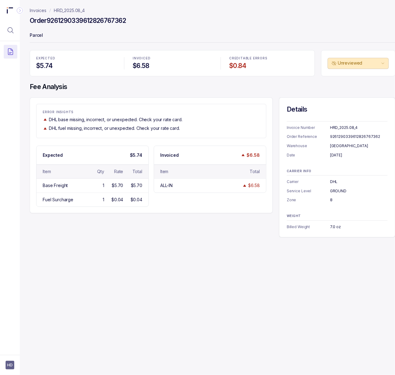
click at [346, 135] on div "9261290339612826767362" at bounding box center [358, 137] width 57 height 6
click at [73, 10] on p "HRD_2025.08_4" at bounding box center [69, 10] width 31 height 6
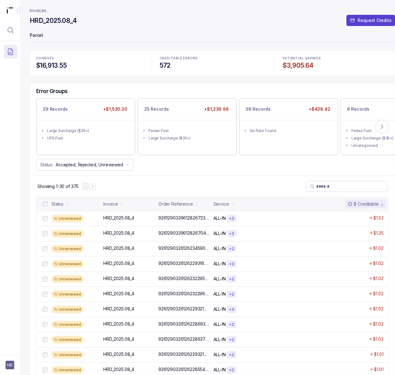
click at [85, 187] on div at bounding box center [89, 186] width 14 height 6
click at [92, 189] on button "Next Page" at bounding box center [93, 186] width 6 height 6
click at [95, 188] on icon "Next Page" at bounding box center [95, 186] width 4 height 4
click at [99, 188] on button "Next Page" at bounding box center [96, 186] width 6 height 6
click at [166, 217] on p "9261290339612827713405" at bounding box center [185, 217] width 57 height 7
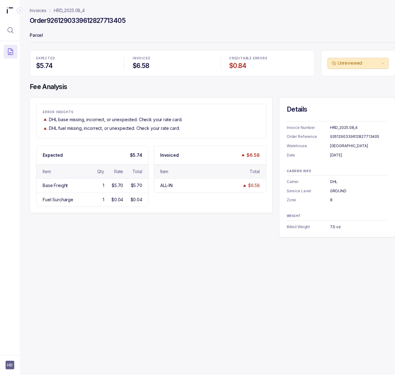
click at [338, 137] on div "9261290339612827713405" at bounding box center [358, 137] width 57 height 6
click at [79, 9] on p "HRD_2025.08_4" at bounding box center [69, 10] width 31 height 6
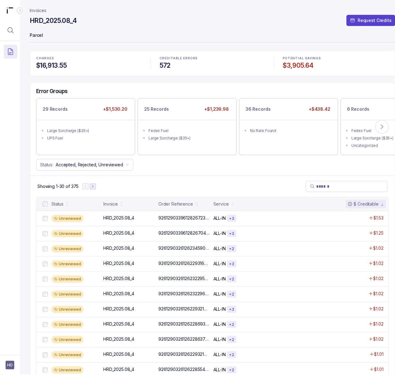
click at [93, 188] on icon "Next Page" at bounding box center [93, 186] width 4 height 4
click at [98, 188] on button "Next Page" at bounding box center [95, 186] width 6 height 6
click at [98, 188] on button "Next Page" at bounding box center [96, 186] width 6 height 6
click at [98, 188] on icon "Next Page" at bounding box center [97, 186] width 4 height 4
click at [172, 221] on p "9261290339612826703223" at bounding box center [186, 217] width 58 height 7
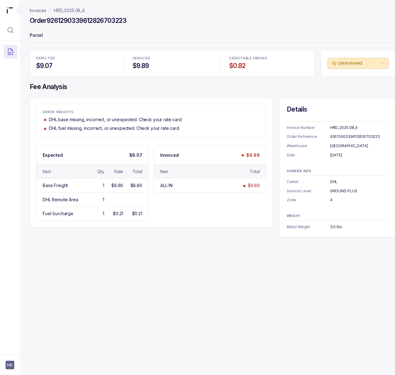
click at [341, 138] on div "9261290339612826703223" at bounding box center [358, 137] width 57 height 6
click at [339, 156] on div "[DATE]" at bounding box center [358, 155] width 57 height 6
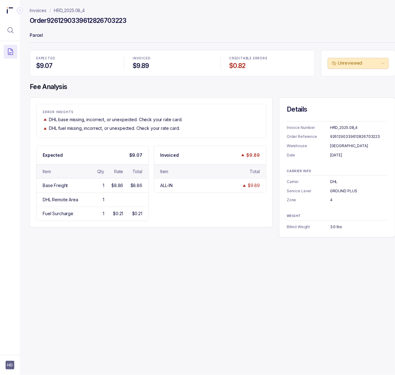
click at [342, 192] on div "GROUND PLUS" at bounding box center [358, 191] width 57 height 6
click at [330, 201] on div "4" at bounding box center [358, 200] width 57 height 6
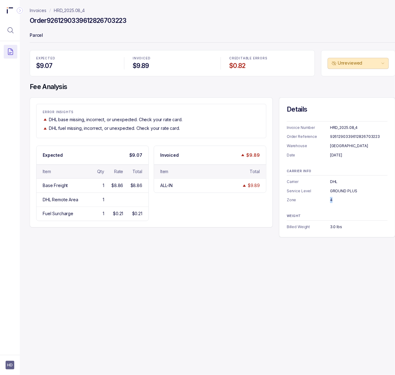
click at [335, 226] on div "3.0 lbs" at bounding box center [358, 227] width 57 height 6
click at [68, 12] on p "HRD_2025.08_4" at bounding box center [69, 10] width 31 height 6
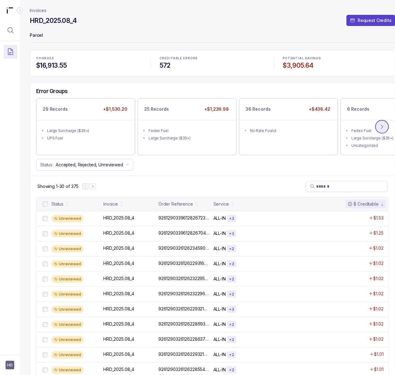
click at [379, 128] on icon at bounding box center [382, 127] width 6 height 6
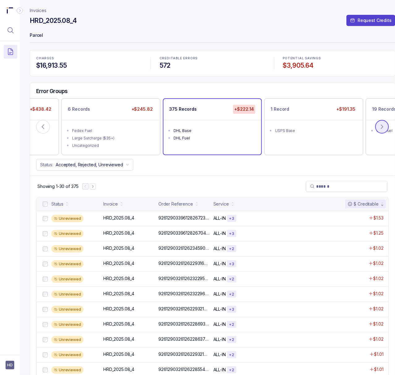
click at [377, 129] on button at bounding box center [382, 127] width 14 height 14
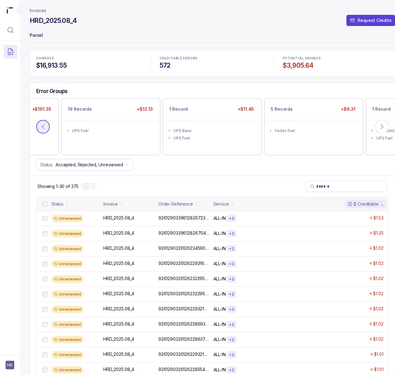
click at [48, 125] on button at bounding box center [43, 127] width 14 height 14
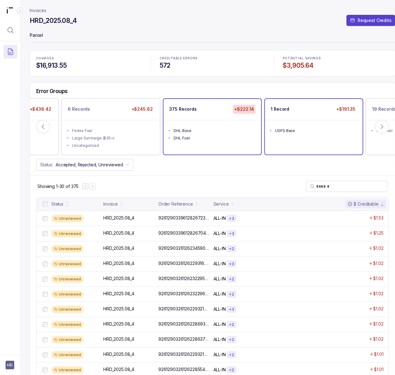
click at [281, 128] on div "USPS Base" at bounding box center [315, 131] width 81 height 6
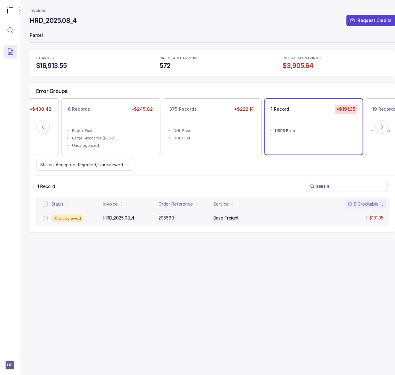
click at [160, 219] on p "295660" at bounding box center [166, 217] width 19 height 7
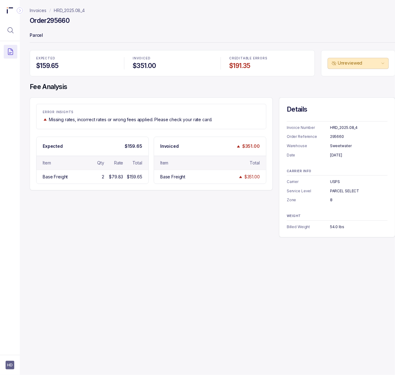
click at [62, 10] on p "HRD_2025.08_4" at bounding box center [69, 10] width 31 height 6
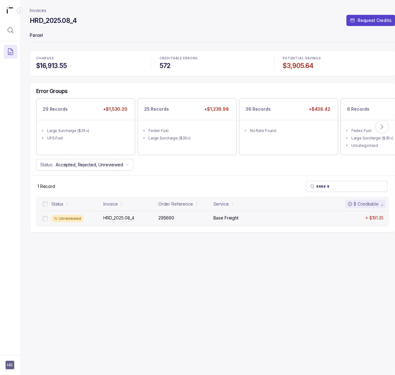
click at [122, 219] on p "HRD_2025.08_4" at bounding box center [119, 217] width 34 height 7
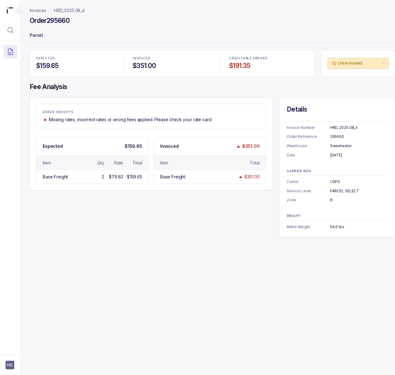
click at [339, 137] on div "295660" at bounding box center [358, 137] width 57 height 6
click at [338, 137] on div "295660" at bounding box center [358, 137] width 57 height 6
click at [341, 147] on div "Sweetwater" at bounding box center [358, 146] width 57 height 6
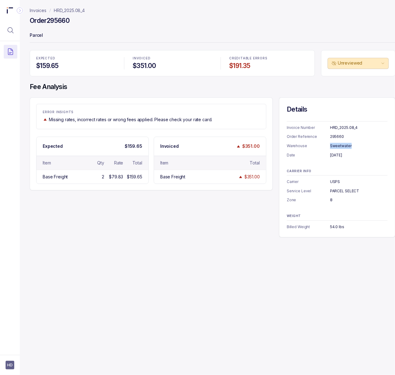
click at [341, 147] on div "Sweetwater" at bounding box center [358, 146] width 57 height 6
click at [342, 155] on div "[DATE]" at bounding box center [358, 155] width 57 height 6
click at [335, 183] on div "USPS" at bounding box center [358, 182] width 57 height 6
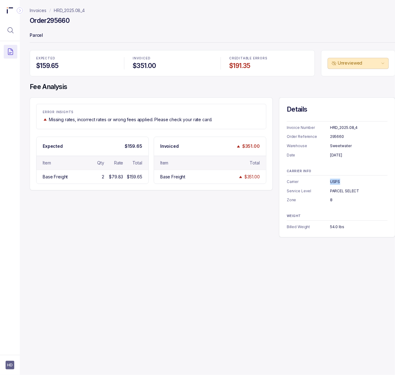
click at [335, 183] on div "USPS" at bounding box center [358, 182] width 57 height 6
click at [346, 189] on div "PARCEL SELECT" at bounding box center [358, 191] width 57 height 6
click at [333, 201] on div "8" at bounding box center [358, 200] width 57 height 6
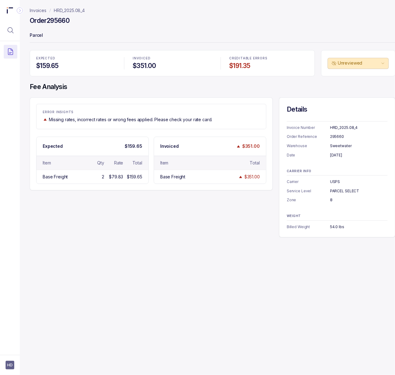
click at [331, 201] on div "8" at bounding box center [358, 200] width 57 height 6
click at [336, 229] on div "54.0 lbs" at bounding box center [358, 227] width 57 height 6
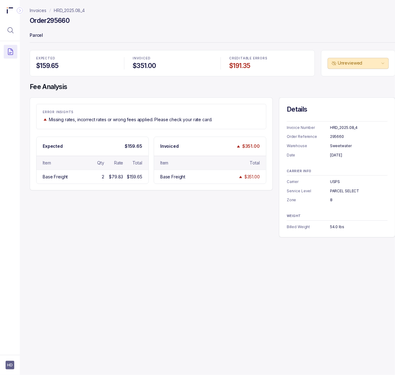
click at [343, 129] on div "HRD_2025.08_4" at bounding box center [358, 128] width 57 height 6
click at [337, 136] on div "295660" at bounding box center [358, 137] width 57 height 6
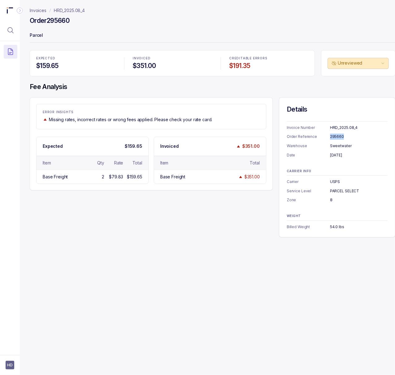
click at [76, 7] on p "HRD_2025.08_4" at bounding box center [69, 10] width 31 height 6
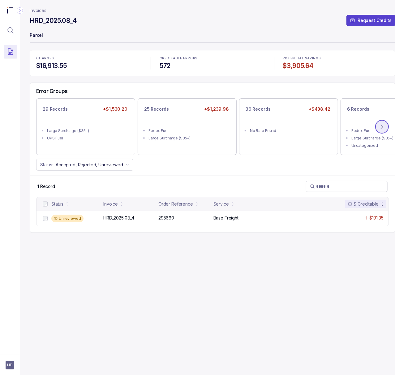
click at [381, 127] on icon at bounding box center [382, 127] width 6 height 6
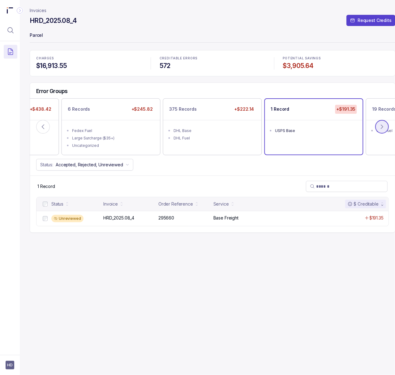
click at [379, 127] on icon at bounding box center [382, 127] width 6 height 6
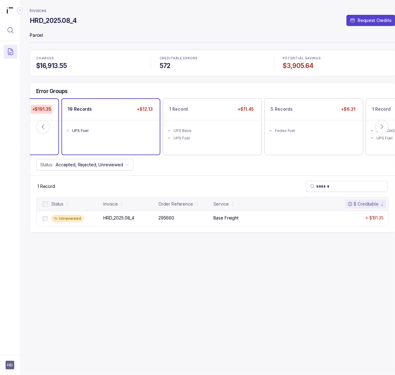
click at [99, 124] on ul "UPS Fuel" at bounding box center [111, 130] width 98 height 20
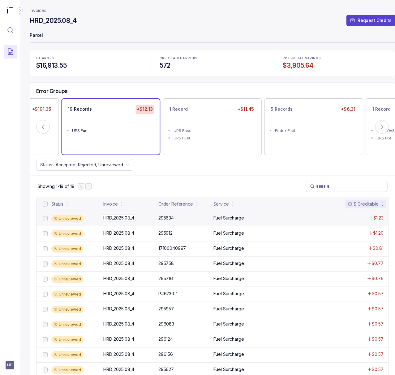
click at [123, 221] on p "HRD_2025.08_4" at bounding box center [119, 217] width 34 height 7
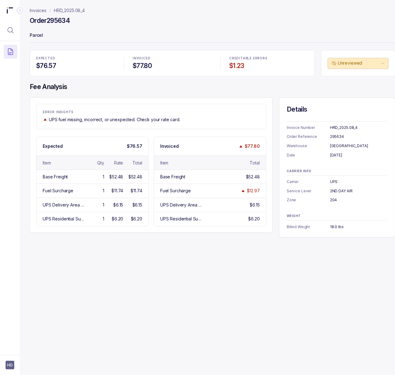
click at [338, 135] on div "295634" at bounding box center [358, 137] width 57 height 6
click at [339, 147] on div "[GEOGRAPHIC_DATA]" at bounding box center [358, 146] width 57 height 6
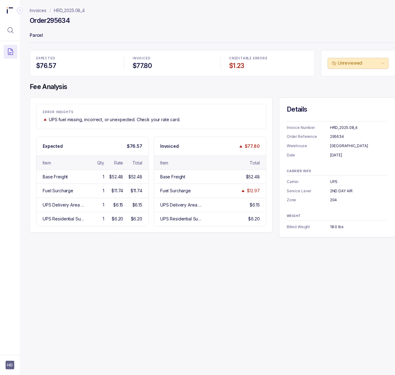
click at [336, 156] on div "[DATE]" at bounding box center [358, 155] width 57 height 6
click at [334, 180] on div "UPS" at bounding box center [358, 182] width 57 height 6
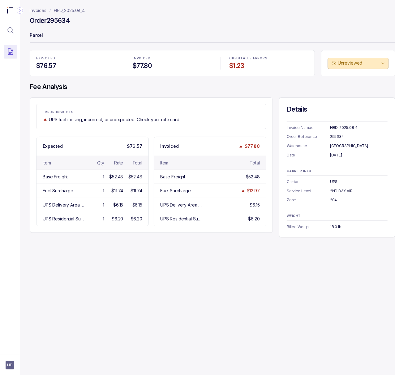
click at [338, 191] on div "2ND DAY AIR" at bounding box center [358, 191] width 57 height 6
click at [333, 198] on div "204" at bounding box center [358, 200] width 57 height 6
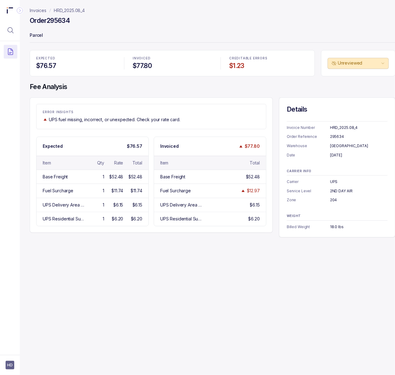
click at [330, 228] on div "18.0 lbs" at bounding box center [358, 227] width 57 height 6
click at [61, 13] on p "HRD_2025.08_4" at bounding box center [69, 10] width 31 height 6
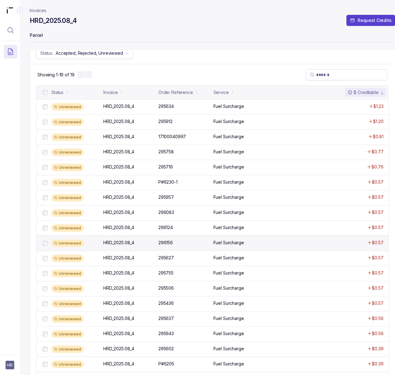
scroll to position [124, 0]
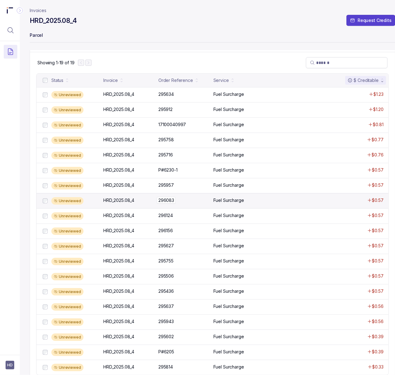
click at [166, 201] on p "296083" at bounding box center [166, 200] width 19 height 7
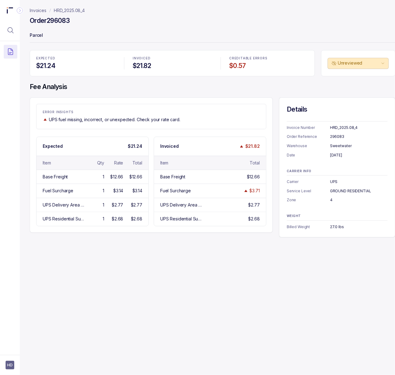
click at [338, 138] on div "296083" at bounding box center [358, 137] width 57 height 6
click at [348, 145] on div "Sweetwater" at bounding box center [358, 146] width 57 height 6
click at [346, 156] on div "[DATE]" at bounding box center [358, 155] width 57 height 6
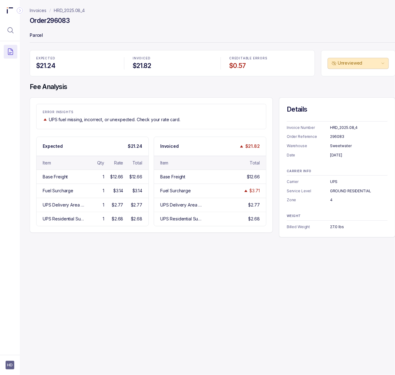
click at [346, 156] on div "[DATE]" at bounding box center [358, 155] width 57 height 6
click at [355, 192] on div "GROUND RESIDENTIAL" at bounding box center [358, 191] width 57 height 6
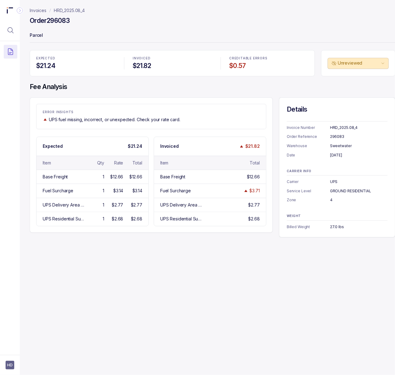
click at [331, 200] on div "4" at bounding box center [358, 200] width 57 height 6
click at [333, 228] on div "27.0 lbs" at bounding box center [358, 227] width 57 height 6
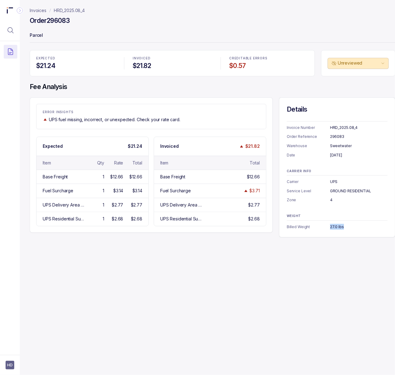
click at [68, 8] on p "HRD_2025.08_4" at bounding box center [69, 10] width 31 height 6
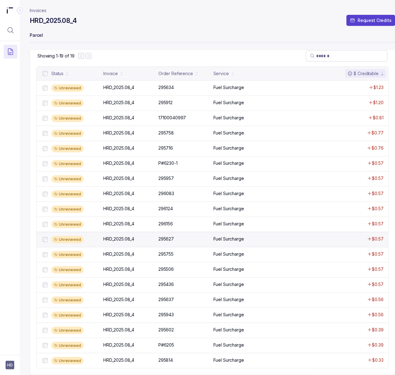
scroll to position [140, 0]
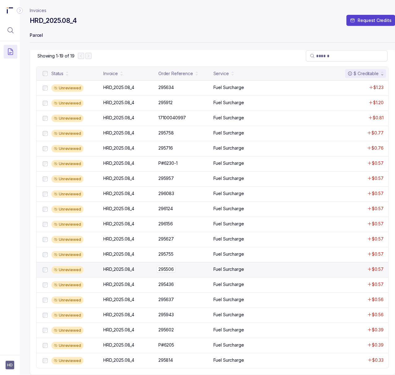
click at [166, 266] on p "295506" at bounding box center [166, 269] width 19 height 7
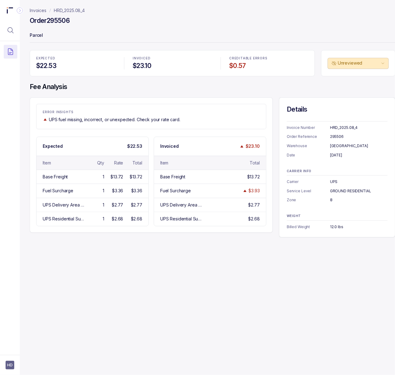
click at [337, 135] on div "295506" at bounding box center [358, 137] width 57 height 6
click at [335, 146] on div "[GEOGRAPHIC_DATA]" at bounding box center [358, 146] width 57 height 6
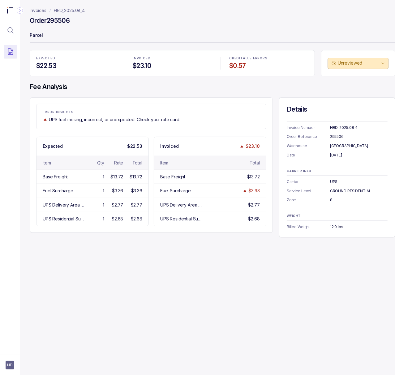
click at [346, 157] on div "[DATE]" at bounding box center [358, 155] width 57 height 6
click at [331, 200] on div "8" at bounding box center [358, 200] width 57 height 6
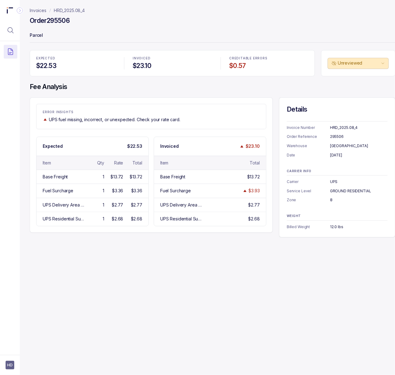
click at [331, 200] on div "8" at bounding box center [358, 200] width 57 height 6
click at [333, 227] on div "12.0 lbs" at bounding box center [358, 227] width 57 height 6
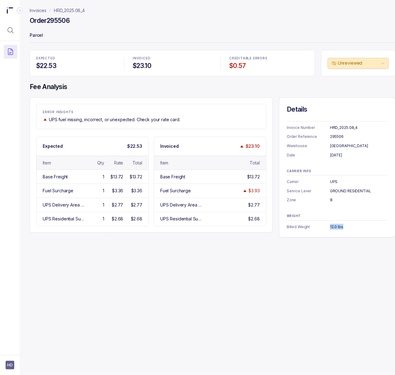
click at [333, 227] on div "12.0 lbs" at bounding box center [358, 227] width 57 height 6
click at [74, 12] on p "HRD_2025.08_4" at bounding box center [69, 10] width 31 height 6
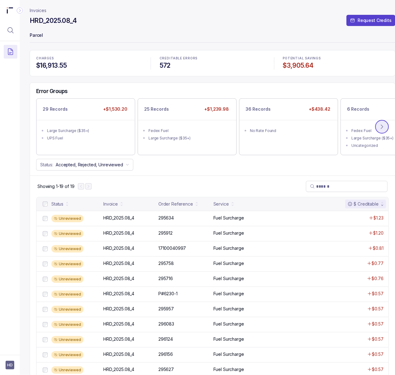
click at [381, 129] on icon at bounding box center [382, 127] width 6 height 6
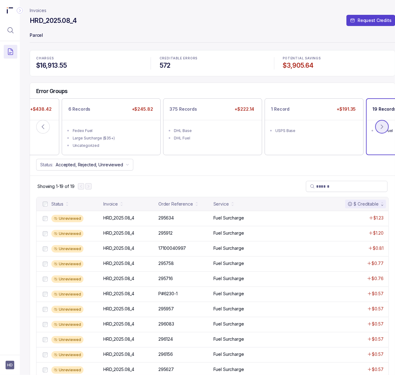
click at [381, 129] on icon at bounding box center [382, 127] width 6 height 6
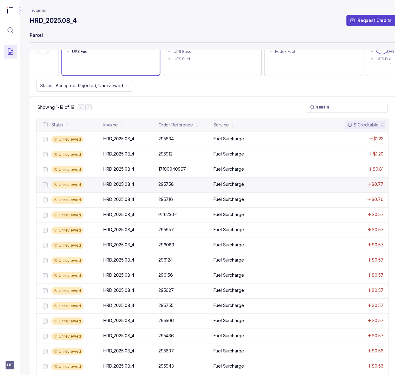
scroll to position [140, 0]
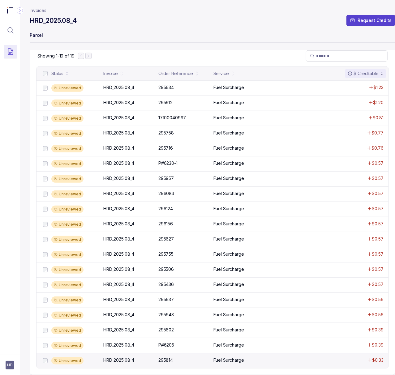
click at [168, 358] on div "Unreviewed HRD_2025.08_4 HRD_2025.08_4 295814 295814 Fuel Surcharge $0.33" at bounding box center [212, 360] width 352 height 15
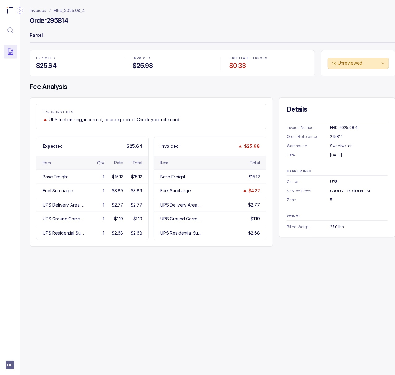
click at [57, 19] on h4 "Order 295814" at bounding box center [49, 20] width 39 height 9
click at [342, 146] on div "Sweetwater" at bounding box center [358, 146] width 57 height 6
click at [339, 155] on div "[DATE]" at bounding box center [358, 155] width 57 height 6
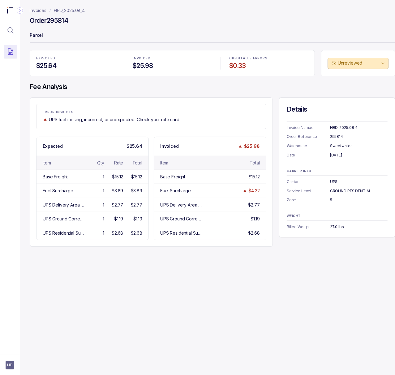
click at [339, 155] on div "[DATE]" at bounding box center [358, 155] width 57 height 6
click at [330, 199] on div "5" at bounding box center [358, 200] width 57 height 6
click at [331, 226] on div "27.0 lbs" at bounding box center [358, 227] width 57 height 6
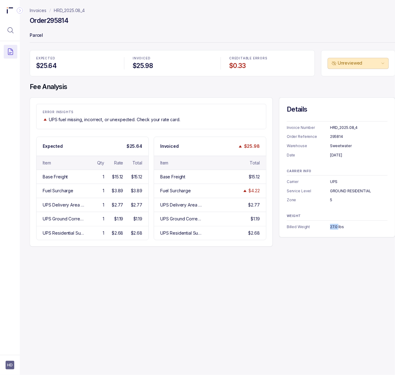
click at [331, 226] on div "27.0 lbs" at bounding box center [358, 227] width 57 height 6
click at [70, 11] on p "HRD_2025.08_4" at bounding box center [69, 10] width 31 height 6
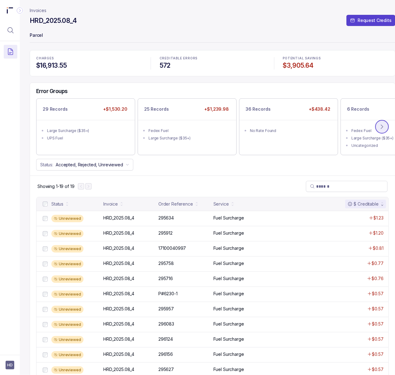
click at [377, 129] on button at bounding box center [382, 127] width 14 height 14
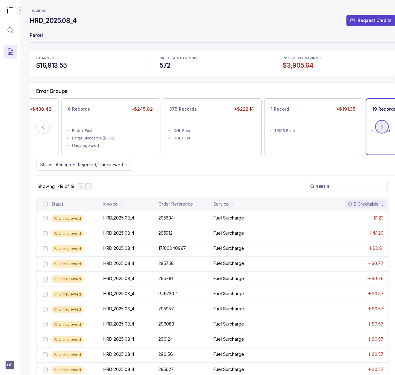
click at [377, 129] on button at bounding box center [382, 127] width 14 height 14
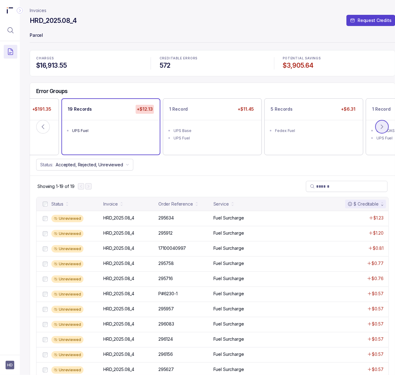
click at [377, 129] on button at bounding box center [382, 127] width 14 height 14
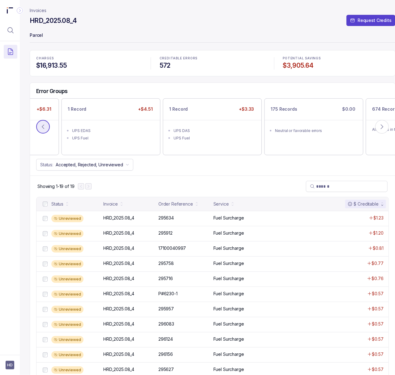
click at [46, 128] on icon at bounding box center [43, 127] width 6 height 6
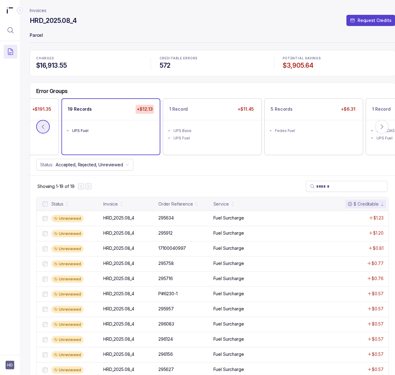
click at [46, 128] on icon at bounding box center [43, 127] width 6 height 6
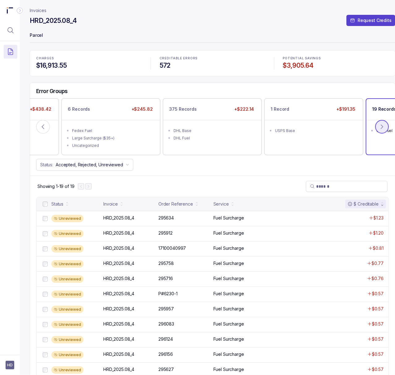
click at [385, 128] on button at bounding box center [382, 127] width 14 height 14
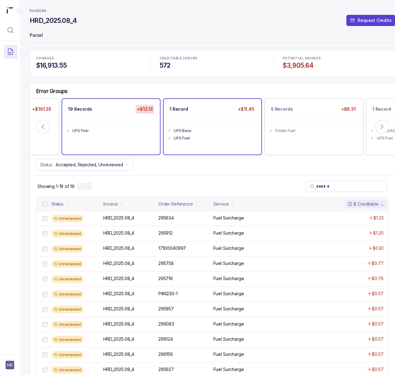
click at [208, 130] on div "UPS Base" at bounding box center [214, 131] width 81 height 6
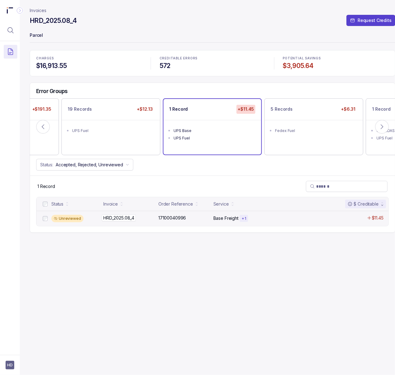
click at [129, 221] on p "HRD_2025.08_4" at bounding box center [119, 217] width 34 height 7
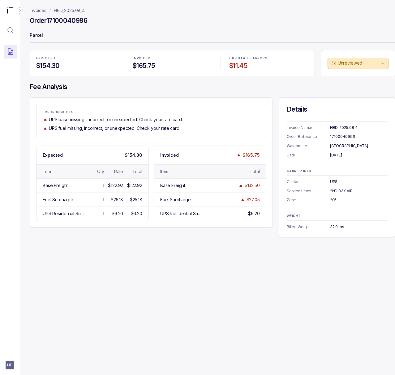
click at [338, 135] on div "17100040996" at bounding box center [358, 137] width 57 height 6
click at [346, 146] on div "[GEOGRAPHIC_DATA]" at bounding box center [358, 146] width 57 height 6
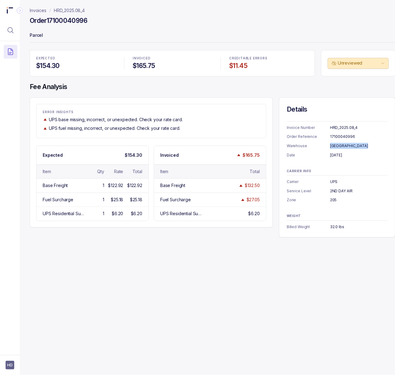
click at [341, 154] on div "[DATE]" at bounding box center [358, 155] width 57 height 6
click at [334, 182] on div "UPS" at bounding box center [358, 182] width 57 height 6
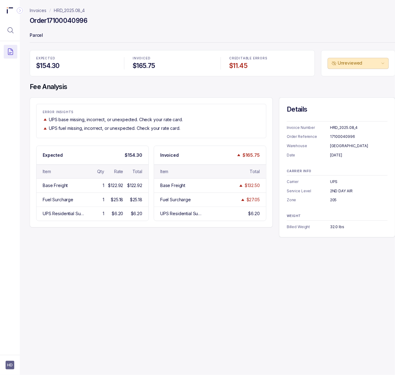
click at [337, 191] on div "2ND DAY AIR" at bounding box center [358, 191] width 57 height 6
click at [334, 203] on div "205" at bounding box center [358, 200] width 57 height 6
click at [334, 202] on div "205" at bounding box center [358, 200] width 57 height 6
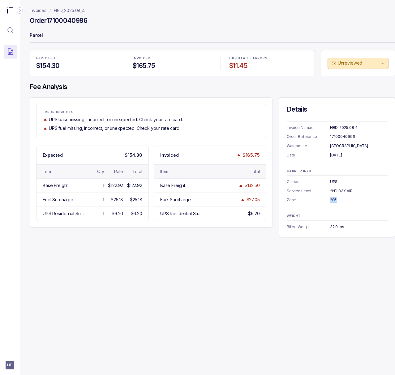
click at [334, 202] on div "205" at bounding box center [358, 200] width 57 height 6
click at [337, 225] on div "32.0 lbs" at bounding box center [358, 227] width 57 height 6
click at [75, 11] on p "HRD_2025.08_4" at bounding box center [69, 10] width 31 height 6
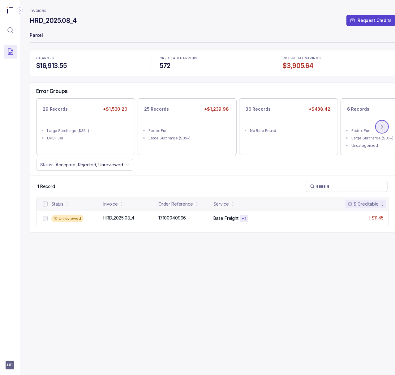
click at [378, 129] on button at bounding box center [382, 127] width 14 height 14
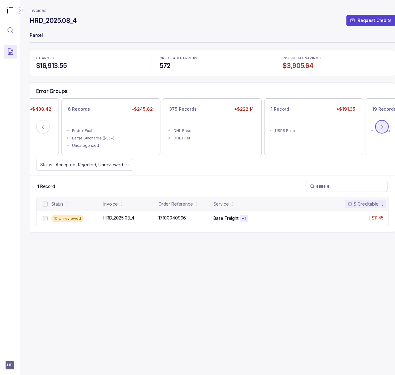
click at [378, 129] on button at bounding box center [382, 127] width 14 height 14
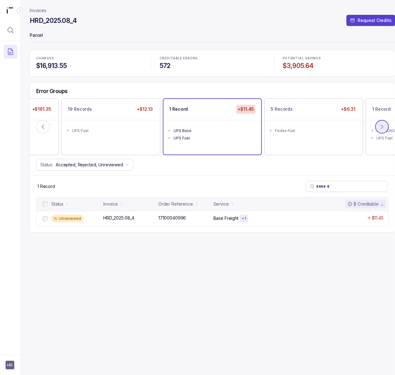
click at [378, 129] on button at bounding box center [382, 127] width 14 height 14
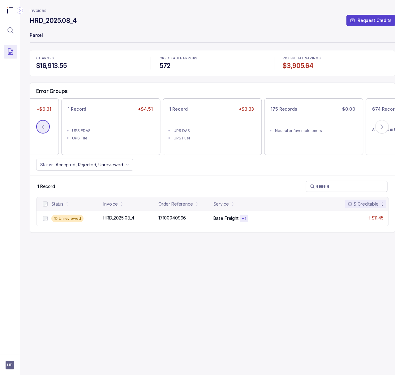
click at [46, 124] on icon at bounding box center [43, 127] width 6 height 6
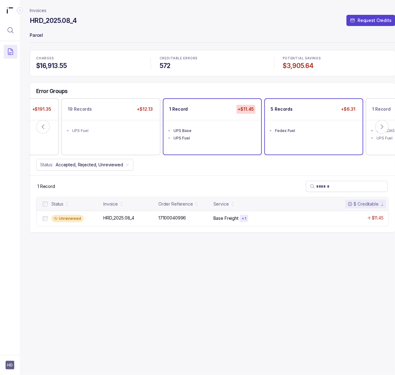
click at [284, 137] on ul "Fedex Fuel" at bounding box center [314, 130] width 98 height 20
